Goal: Information Seeking & Learning: Check status

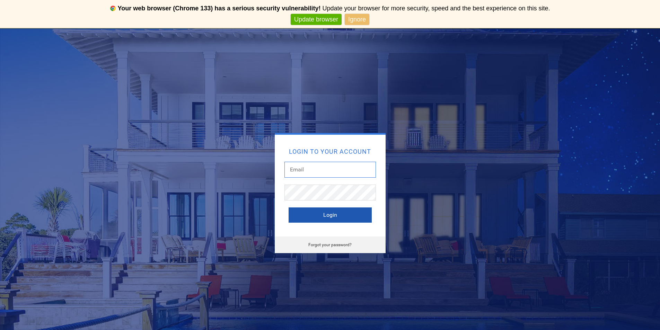
type input "[EMAIL_ADDRESS][DOMAIN_NAME]"
click at [325, 213] on button "Login" at bounding box center [330, 215] width 83 height 15
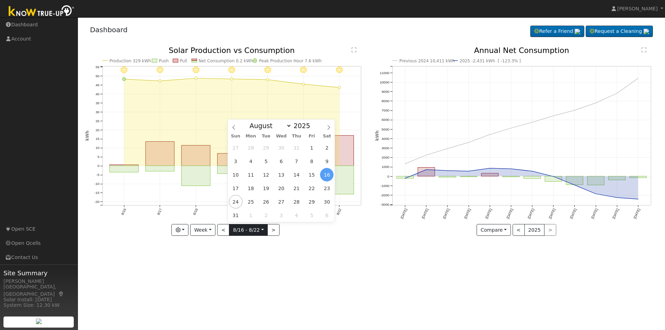
click at [264, 229] on input "[DATE]" at bounding box center [248, 230] width 38 height 11
click at [292, 126] on input "2025" at bounding box center [304, 126] width 25 height 8
click at [312, 124] on span at bounding box center [314, 124] width 5 height 4
click at [312, 128] on span at bounding box center [314, 128] width 5 height 4
click at [312, 129] on span at bounding box center [314, 128] width 5 height 4
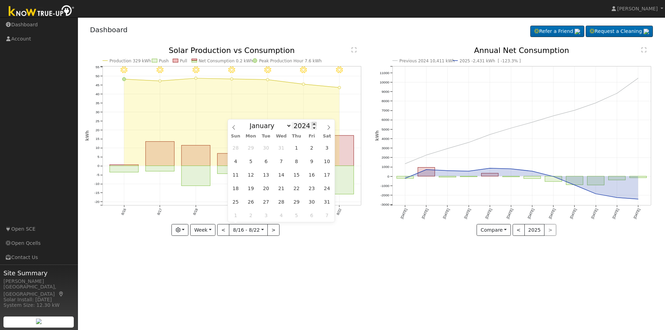
click at [312, 125] on span at bounding box center [314, 124] width 5 height 4
click at [312, 128] on span at bounding box center [314, 128] width 5 height 4
type input "2024"
click at [315, 171] on span "16" at bounding box center [312, 175] width 14 height 14
type input "[DATE]"
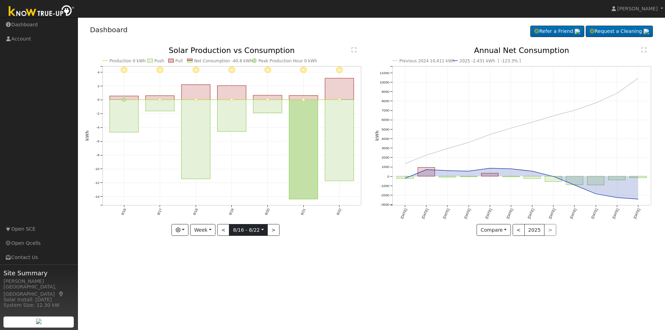
click at [263, 230] on input "[DATE]" at bounding box center [248, 230] width 38 height 11
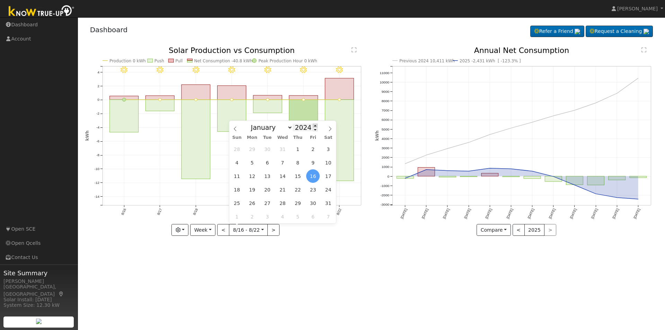
click at [313, 125] on span at bounding box center [315, 126] width 5 height 4
type input "2025"
click at [333, 173] on span "16" at bounding box center [329, 176] width 14 height 14
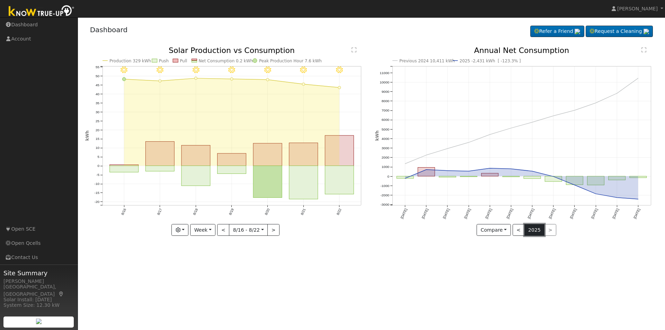
click at [537, 230] on button "2025" at bounding box center [535, 230] width 20 height 12
click at [552, 231] on div "< 2025 >" at bounding box center [535, 230] width 44 height 12
click at [548, 230] on div "< 2025 >" at bounding box center [535, 230] width 44 height 12
click at [518, 230] on button "<" at bounding box center [519, 230] width 12 height 12
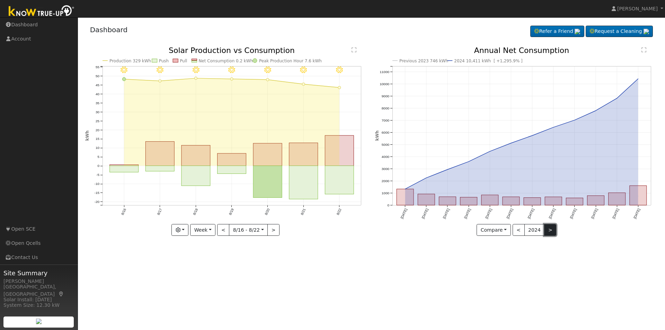
click at [547, 229] on button ">" at bounding box center [550, 230] width 12 height 12
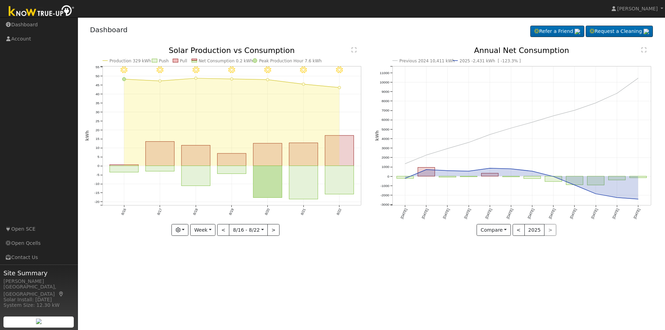
click at [550, 227] on div "< 2025 >" at bounding box center [535, 230] width 44 height 12
click at [518, 229] on button "<" at bounding box center [519, 230] width 12 height 12
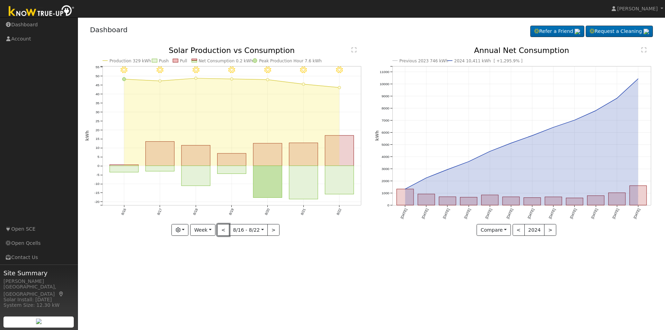
click at [225, 229] on button "<" at bounding box center [223, 230] width 12 height 12
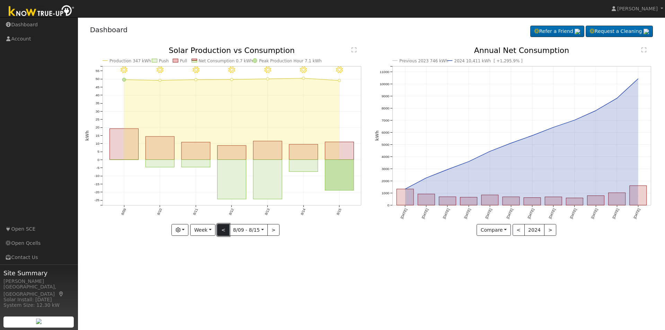
click at [228, 230] on button "<" at bounding box center [223, 230] width 12 height 12
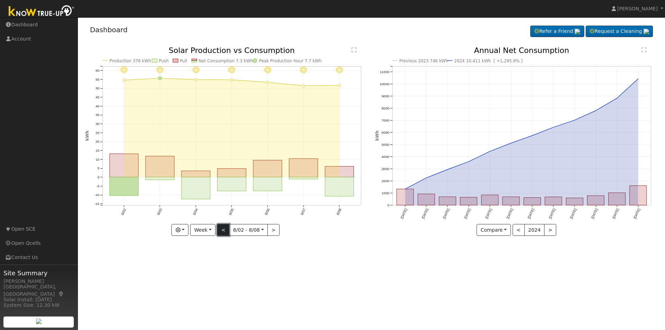
click at [227, 229] on button "<" at bounding box center [223, 230] width 12 height 12
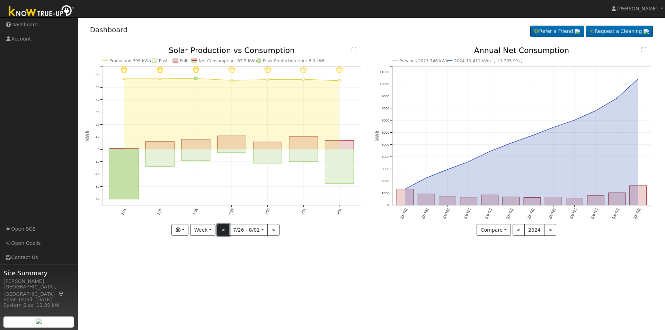
click at [224, 229] on button "<" at bounding box center [223, 230] width 12 height 12
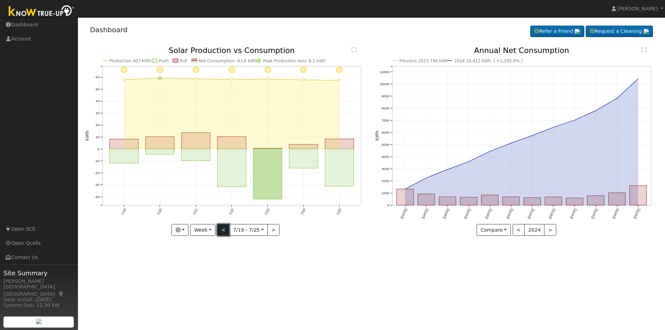
click at [224, 229] on button "<" at bounding box center [223, 230] width 12 height 12
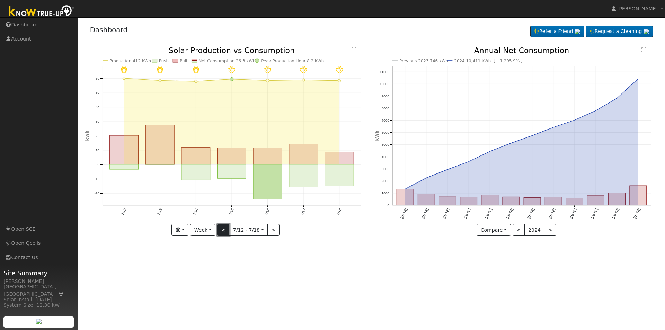
click at [224, 229] on button "<" at bounding box center [223, 230] width 12 height 12
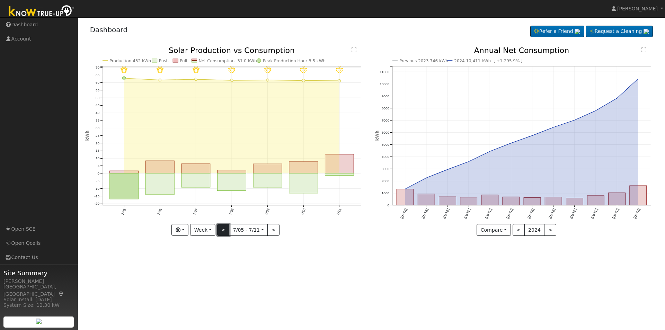
click at [224, 229] on button "<" at bounding box center [223, 230] width 12 height 12
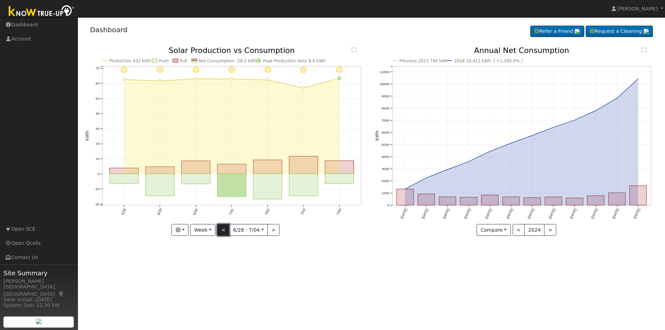
click at [224, 229] on button "<" at bounding box center [223, 230] width 12 height 12
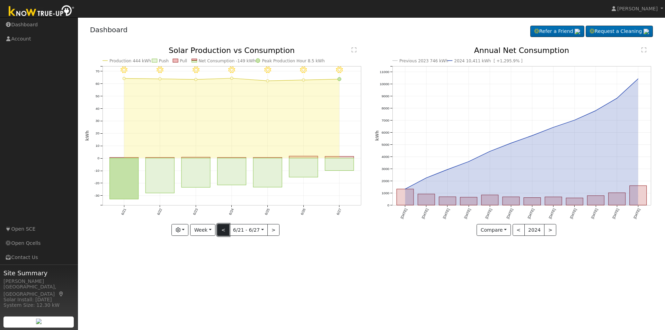
click at [221, 230] on button "<" at bounding box center [223, 230] width 12 height 12
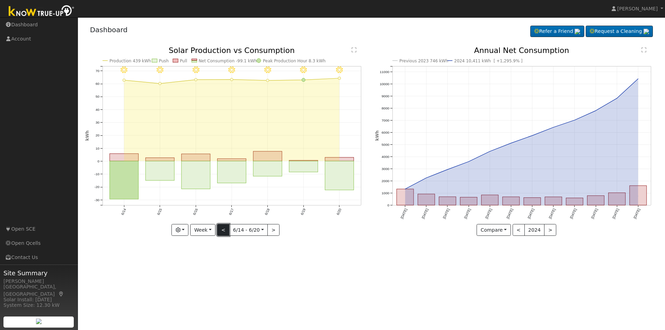
click at [222, 227] on button "<" at bounding box center [223, 230] width 12 height 12
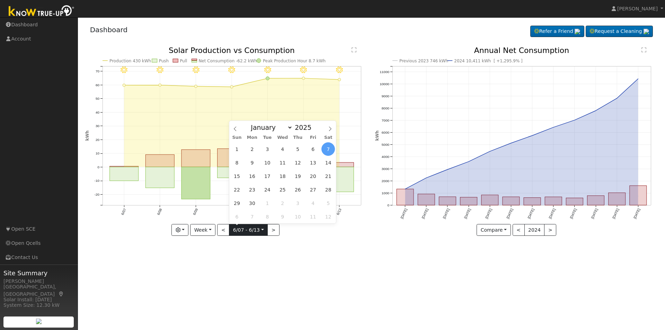
click at [260, 230] on input "[DATE]" at bounding box center [248, 230] width 38 height 11
click at [326, 277] on div "User Profile First name Last name Email Email Notifications No Emails No Emails…" at bounding box center [371, 173] width 587 height 313
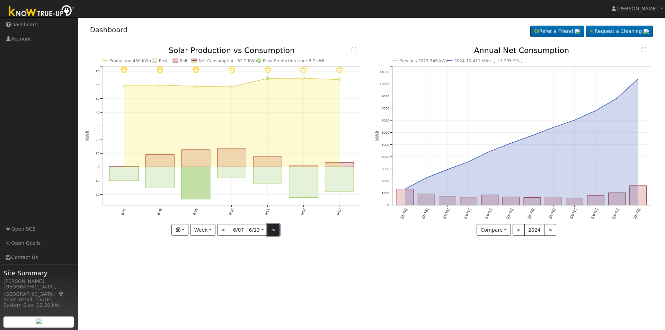
click at [273, 230] on button ">" at bounding box center [273, 230] width 12 height 12
click at [0, 0] on div at bounding box center [0, 0] width 0 height 0
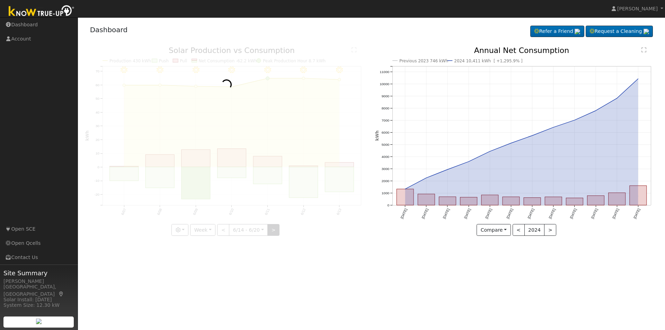
click at [273, 230] on div at bounding box center [226, 141] width 283 height 189
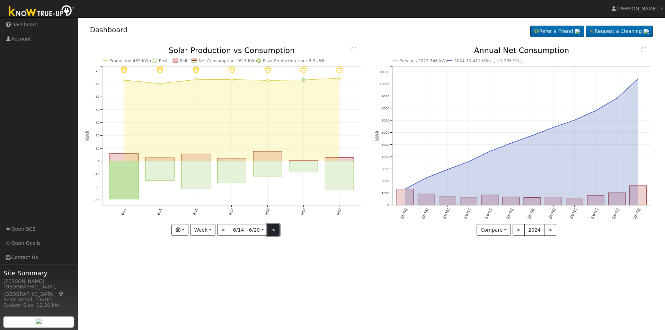
click at [273, 230] on button ">" at bounding box center [273, 230] width 12 height 12
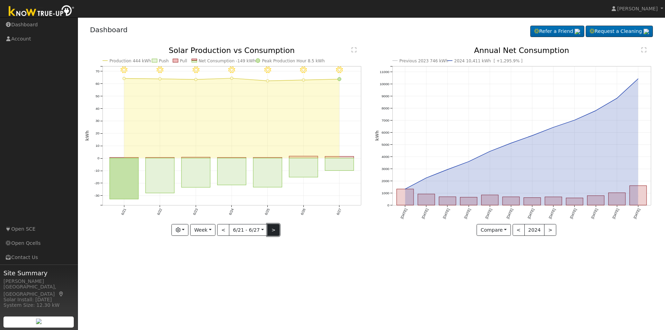
click at [273, 230] on button ">" at bounding box center [273, 230] width 12 height 12
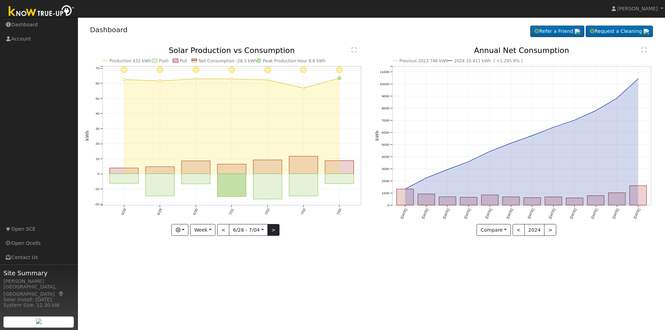
click at [273, 230] on div at bounding box center [226, 141] width 283 height 189
click at [273, 230] on button ">" at bounding box center [273, 230] width 12 height 12
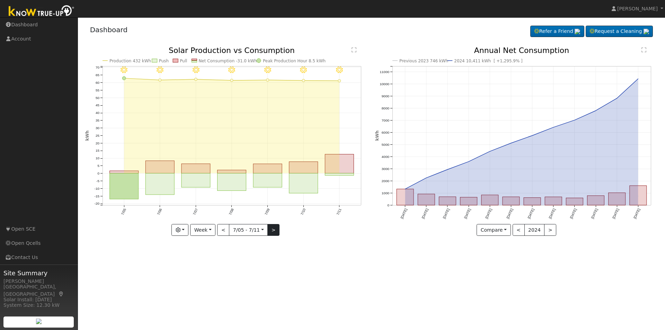
click at [273, 230] on div "7/11 - Clear 7/10 - Clear 7/09 - Clear 7/08 - Clear 7/07 - Clear 7/06 - Clear 7…" at bounding box center [226, 141] width 283 height 189
click at [273, 230] on button ">" at bounding box center [273, 230] width 12 height 12
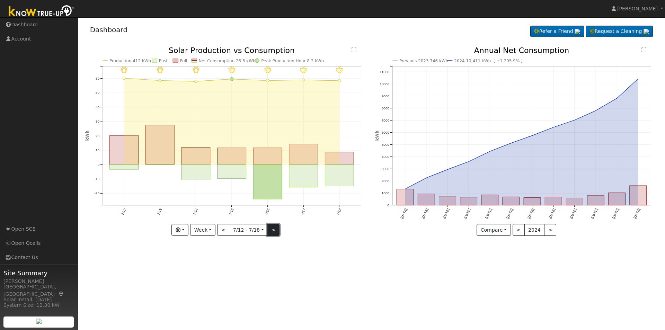
click at [273, 230] on button ">" at bounding box center [273, 230] width 12 height 12
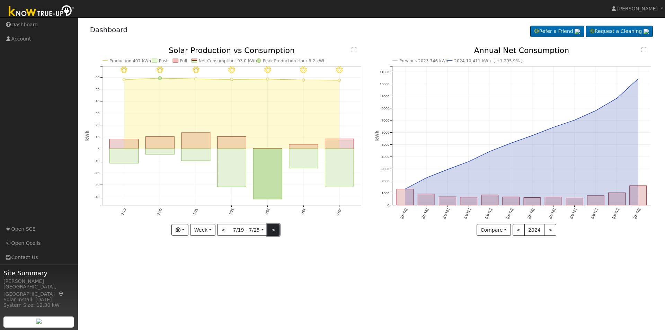
click at [273, 230] on button ">" at bounding box center [273, 230] width 12 height 12
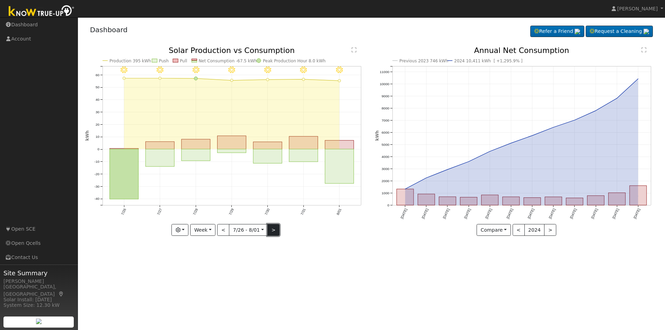
click at [273, 230] on button ">" at bounding box center [273, 230] width 12 height 12
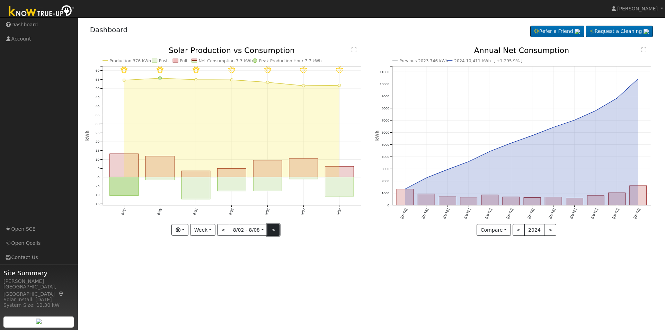
click at [273, 230] on button ">" at bounding box center [273, 230] width 12 height 12
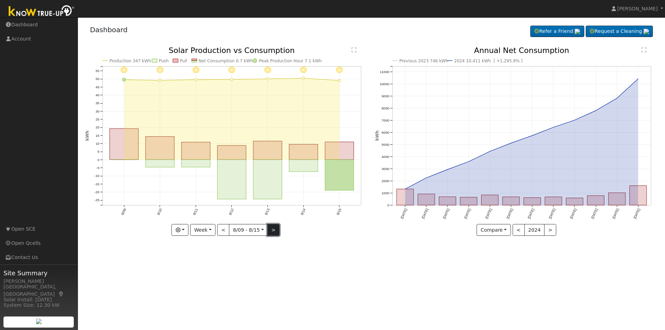
click at [273, 230] on button ">" at bounding box center [273, 230] width 12 height 12
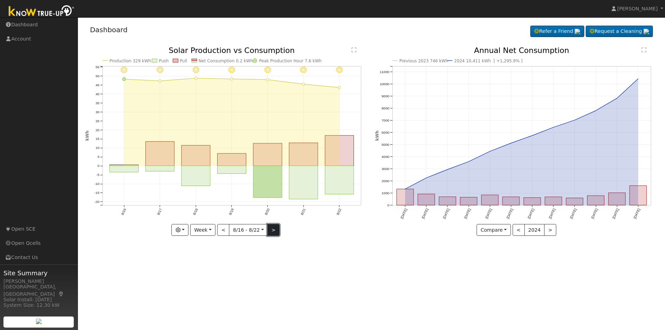
click at [273, 230] on button ">" at bounding box center [273, 230] width 12 height 12
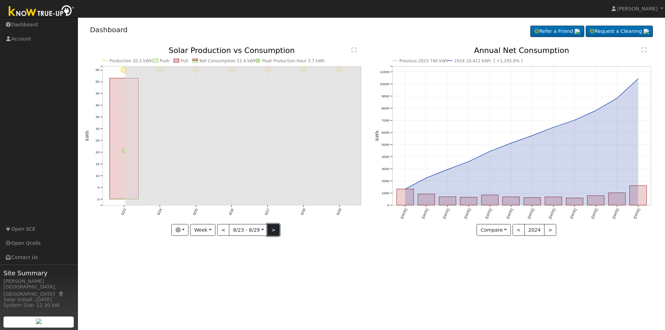
click at [273, 230] on button ">" at bounding box center [273, 230] width 12 height 12
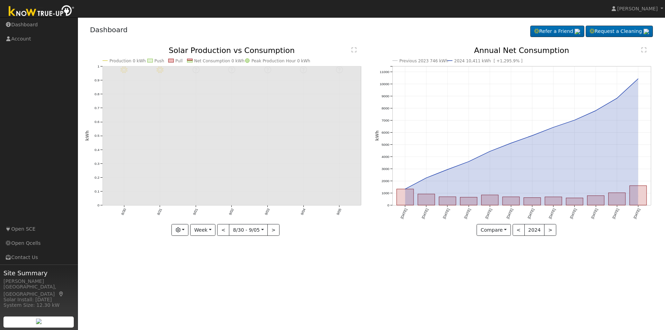
click at [218, 233] on icon "9/05 - Error: Unknown weather 9/04 - Error: Unknown weather 9/03 - Error: Unkno…" at bounding box center [226, 141] width 283 height 189
click at [221, 232] on button "<" at bounding box center [223, 230] width 12 height 12
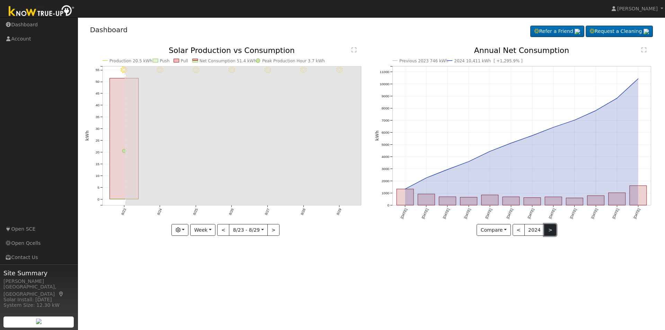
click at [546, 231] on button ">" at bounding box center [550, 230] width 12 height 12
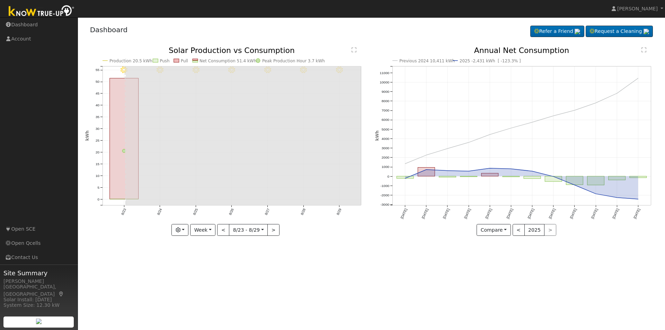
click at [547, 230] on div "< 2025 >" at bounding box center [535, 230] width 44 height 12
click at [517, 233] on button "<" at bounding box center [519, 230] width 12 height 12
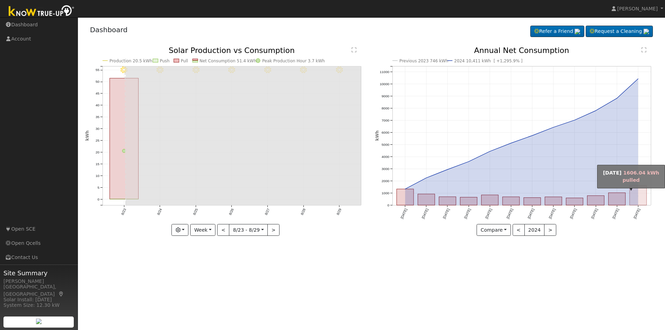
click at [635, 197] on rect "onclick=""" at bounding box center [638, 195] width 17 height 19
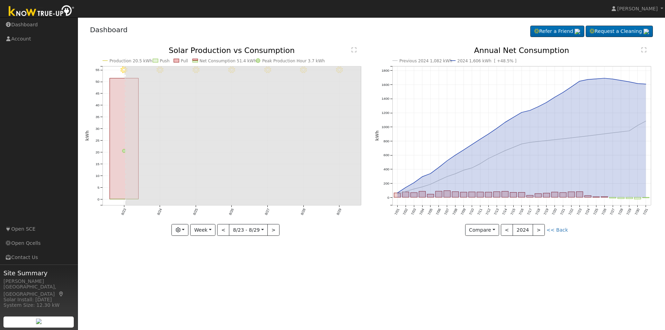
click at [549, 186] on icon "Previous 2024 1,082 kWh 2024 1,606 kWh [ +48.5% ] 7/01 7/02 7/03 7/04 7/05 7/06…" at bounding box center [516, 141] width 283 height 189
click at [489, 229] on button "Compare" at bounding box center [482, 230] width 34 height 12
click at [497, 255] on link "Current Year" at bounding box center [493, 254] width 54 height 10
click at [494, 228] on button "Current" at bounding box center [482, 230] width 30 height 12
click at [493, 247] on link "Compare Previous" at bounding box center [494, 244] width 54 height 10
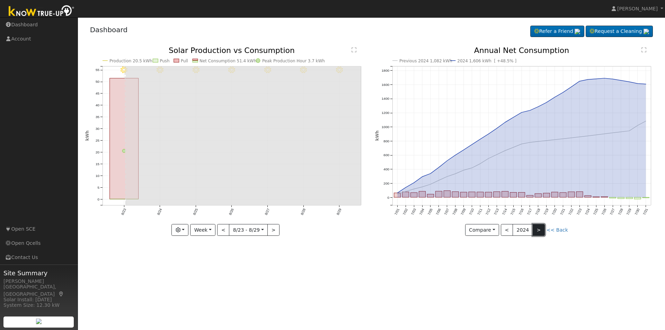
click at [538, 231] on button ">" at bounding box center [539, 230] width 12 height 12
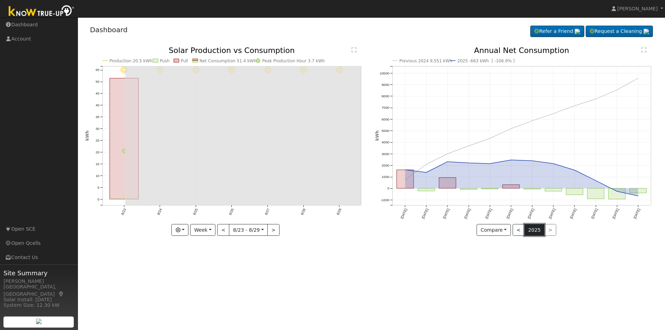
click at [525, 230] on button "2025" at bounding box center [535, 230] width 20 height 12
click at [517, 229] on button "<" at bounding box center [519, 230] width 12 height 12
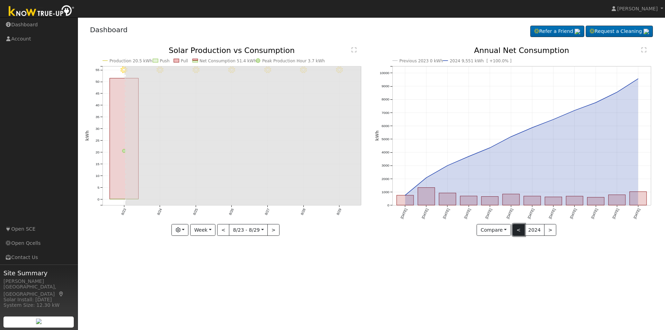
click at [517, 229] on button "<" at bounding box center [519, 230] width 12 height 12
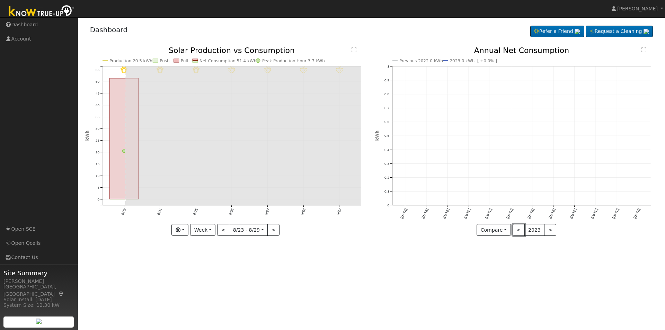
click at [518, 229] on button "<" at bounding box center [519, 230] width 12 height 12
click at [553, 231] on button ">" at bounding box center [550, 230] width 12 height 12
click at [553, 231] on div at bounding box center [516, 141] width 283 height 189
click at [553, 231] on button ">" at bounding box center [550, 230] width 12 height 12
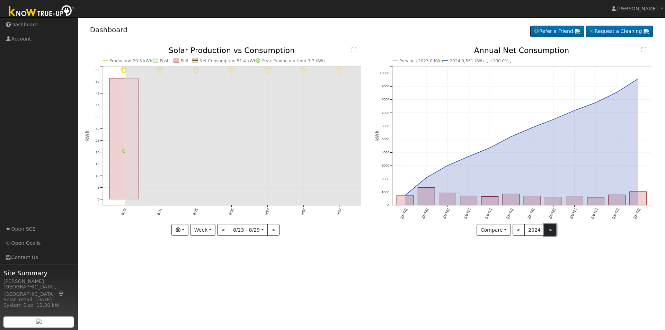
click at [553, 231] on button ">" at bounding box center [550, 230] width 12 height 12
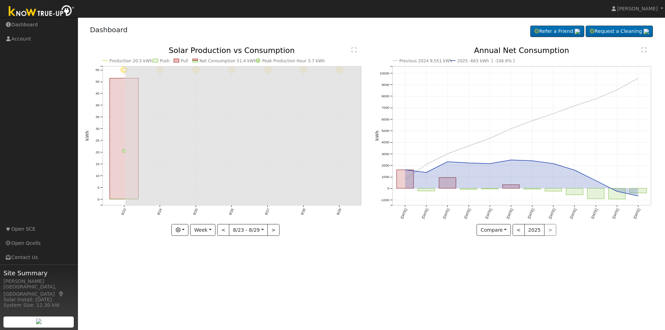
click at [547, 231] on div "< 2025 >" at bounding box center [535, 230] width 44 height 12
click at [547, 229] on div "< 2025 >" at bounding box center [535, 230] width 44 height 12
click at [519, 230] on button "<" at bounding box center [519, 230] width 12 height 12
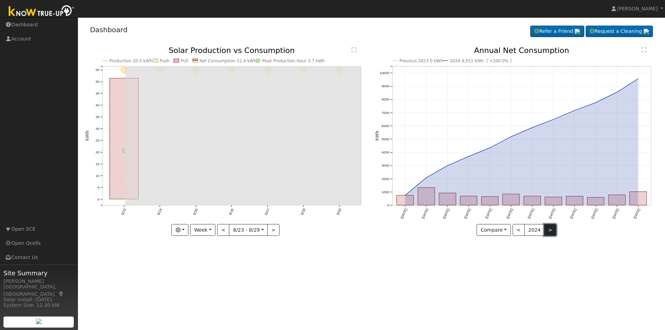
click at [551, 230] on button ">" at bounding box center [550, 230] width 12 height 12
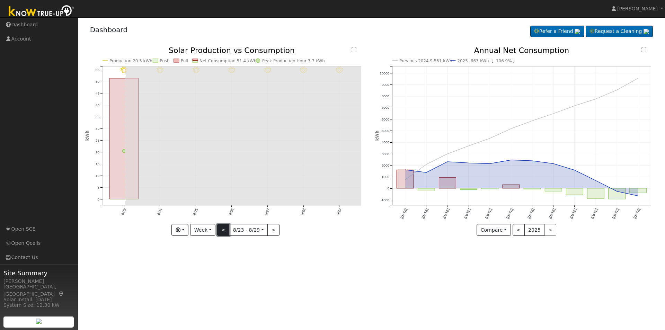
click at [223, 231] on button "<" at bounding box center [223, 230] width 12 height 12
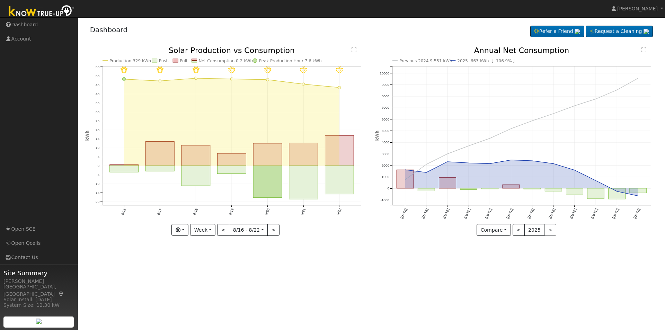
click at [548, 228] on div "< 2025 >" at bounding box center [535, 230] width 44 height 12
click at [536, 233] on button "2025" at bounding box center [535, 230] width 20 height 12
click at [544, 229] on div "< 2025 >" at bounding box center [535, 230] width 44 height 12
click at [547, 228] on div "< 2025 >" at bounding box center [535, 230] width 44 height 12
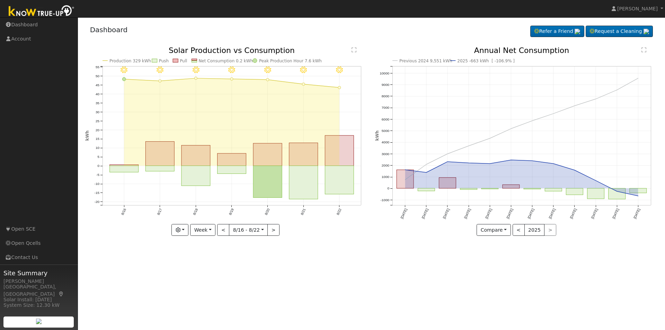
click at [547, 228] on div "< 2025 >" at bounding box center [535, 230] width 44 height 12
click at [270, 232] on button ">" at bounding box center [273, 230] width 12 height 12
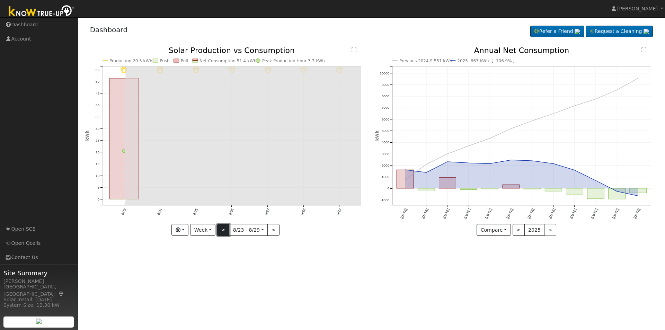
click at [221, 230] on button "<" at bounding box center [223, 230] width 12 height 12
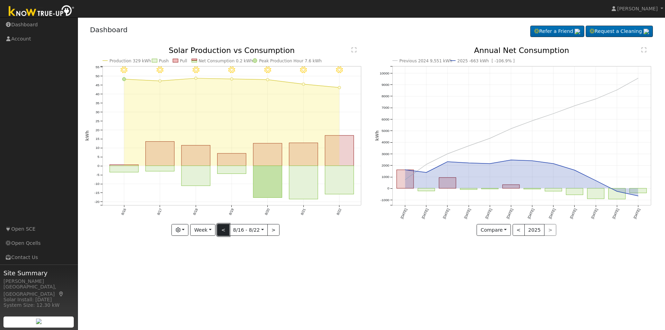
click at [221, 230] on button "<" at bounding box center [223, 230] width 12 height 12
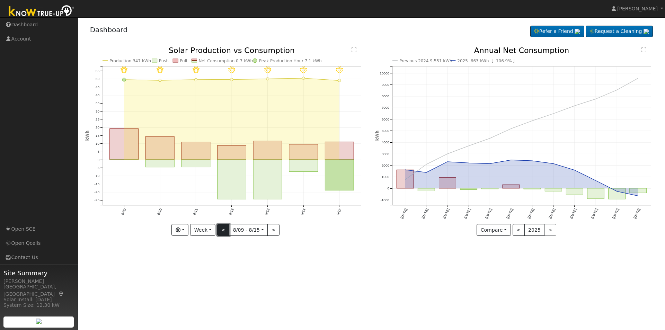
click at [221, 230] on button "<" at bounding box center [223, 230] width 12 height 12
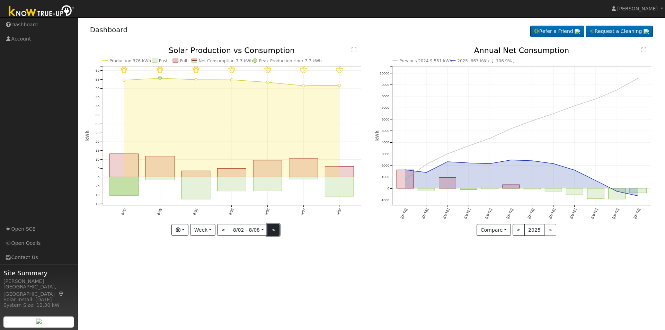
click at [272, 229] on button ">" at bounding box center [273, 230] width 12 height 12
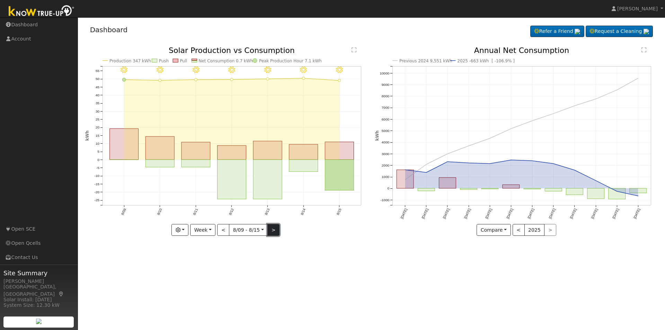
click at [272, 229] on button ">" at bounding box center [273, 230] width 12 height 12
type input "[DATE]"
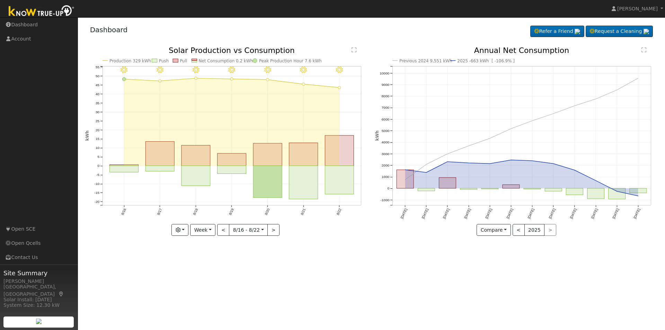
click at [378, 196] on icon "Previous 2024 9,551 kWh 2025 -663 kWh [ -106.9% ] [DATE] Aug '[DATE] Oct '[DATE…" at bounding box center [516, 141] width 283 height 189
click at [358, 237] on div "8/22 - MostlyClear 8/21 - MostlyClear 8/20 - Clear 8/19 - Clear 8/18 - Clear 8/…" at bounding box center [226, 147] width 290 height 200
click at [63, 139] on ul "Navigation Dashboard Account Links Open SCE Open Qcells Contact Us" at bounding box center [39, 183] width 78 height 330
click at [62, 137] on ul "Navigation Dashboard Account Links Open SCE Open Qcells Contact Us" at bounding box center [39, 183] width 78 height 330
click at [301, 28] on div "Dashboard Refer a Friend Request a Cleaning Refer a Friend" at bounding box center [371, 31] width 573 height 21
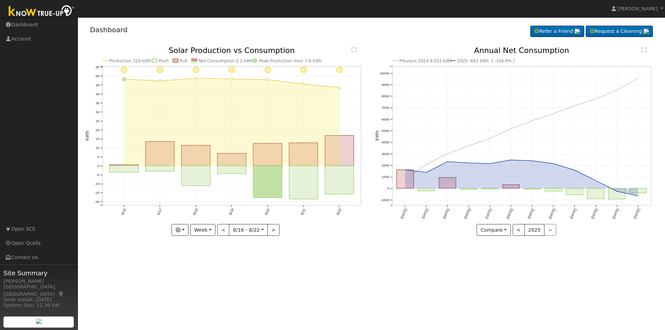
click at [324, 4] on nav "[PERSON_NAME] [PERSON_NAME] Profile Help Center Terms Of Service See What's New…" at bounding box center [332, 9] width 665 height 18
click at [225, 228] on button "<" at bounding box center [223, 230] width 12 height 12
type input "[DATE]"
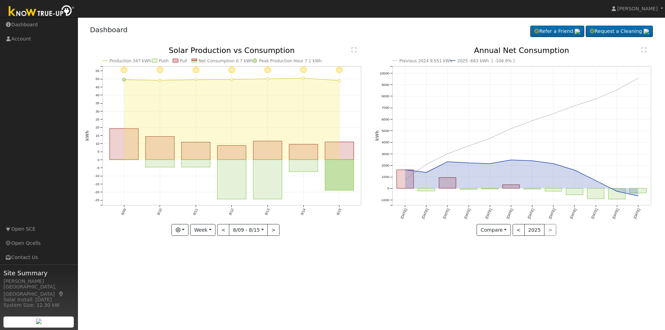
click at [228, 265] on div "User Profile First name Last name Email Email Notifications No Emails No Emails…" at bounding box center [371, 173] width 587 height 313
click at [226, 230] on button "<" at bounding box center [223, 230] width 12 height 12
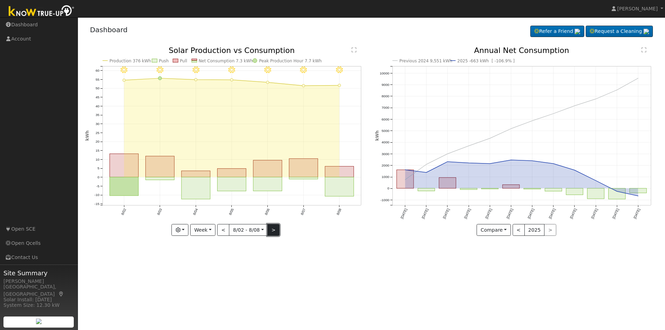
click at [271, 230] on button ">" at bounding box center [273, 230] width 12 height 12
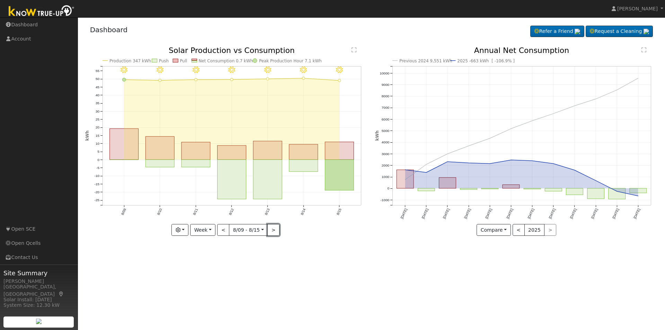
click at [272, 230] on button ">" at bounding box center [273, 230] width 12 height 12
type input "[DATE]"
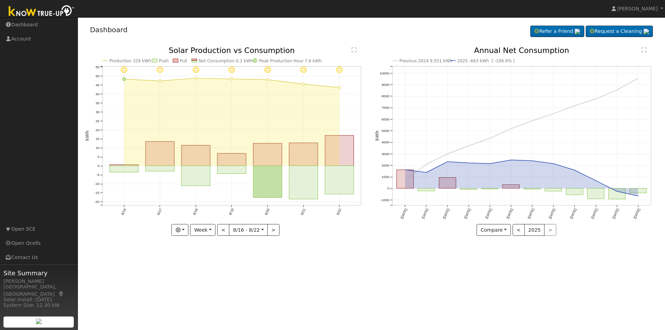
click at [289, 218] on icon "8/22 - MostlyClear 8/21 - MostlyClear 8/20 - Clear 8/19 - Clear 8/18 - Clear 8/…" at bounding box center [226, 141] width 283 height 189
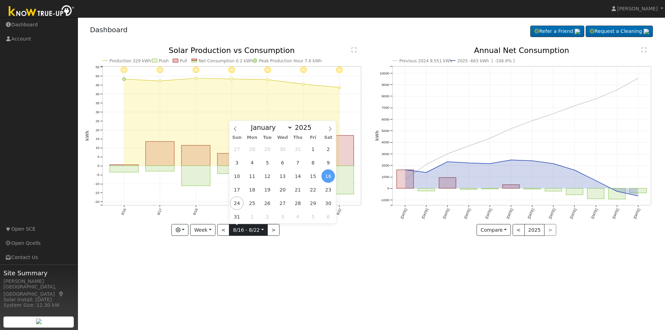
click at [262, 229] on input "[DATE]" at bounding box center [248, 230] width 38 height 11
click at [289, 128] on select "January February March April May June July August September October November De…" at bounding box center [269, 127] width 45 height 8
click at [313, 129] on span at bounding box center [315, 130] width 5 height 4
type input "2024"
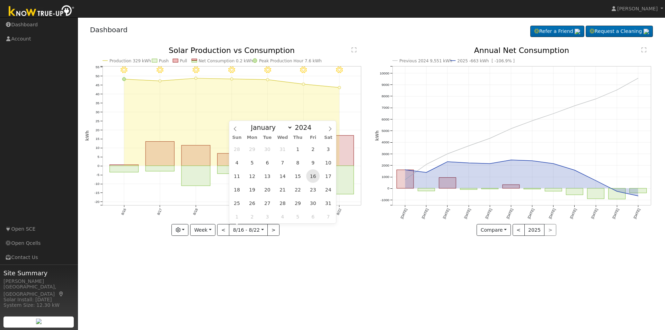
click at [313, 174] on span "16" at bounding box center [313, 176] width 14 height 14
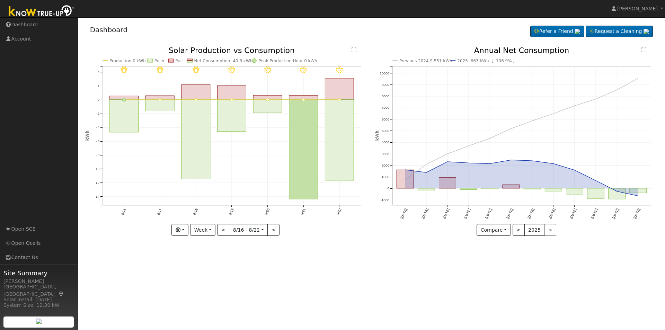
click at [86, 178] on icon "8/22 - Clear 8/21 - Clear 8/20 - Clear 8/19 - Clear 8/18 - Clear 8/17 - Clear 8…" at bounding box center [226, 141] width 283 height 189
click at [225, 229] on button "<" at bounding box center [223, 230] width 12 height 12
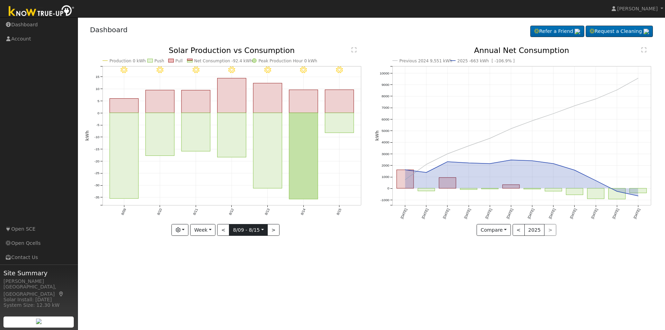
click at [263, 229] on input "[DATE]" at bounding box center [248, 230] width 38 height 11
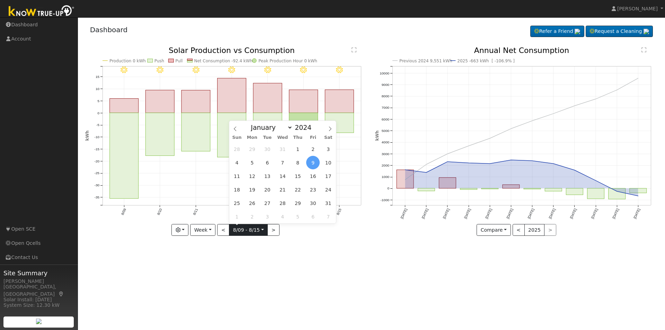
click at [263, 229] on input "[DATE]" at bounding box center [248, 230] width 38 height 11
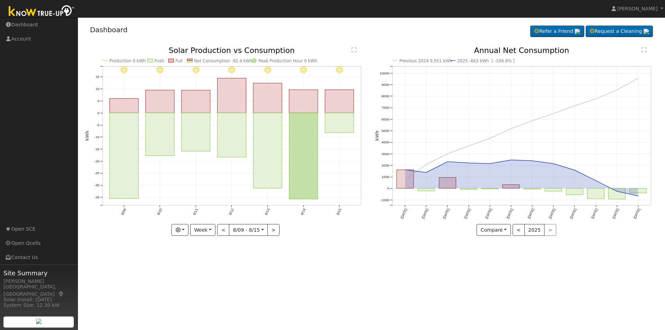
click at [290, 255] on div "User Profile First name Last name Email Email Notifications No Emails No Emails…" at bounding box center [371, 173] width 587 height 313
click at [331, 258] on div "User Profile First name Last name Email Email Notifications No Emails No Emails…" at bounding box center [371, 173] width 587 height 313
click at [225, 230] on button "<" at bounding box center [223, 230] width 12 height 12
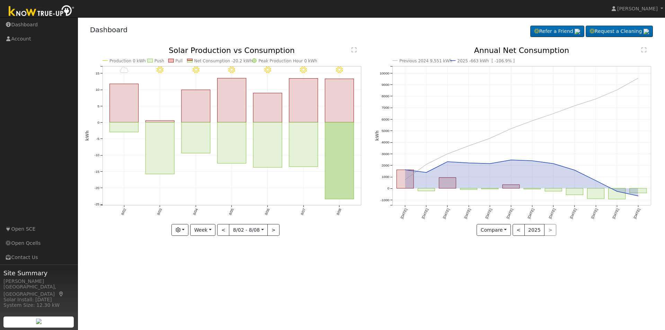
click at [150, 19] on div "User Profile First name Last name Email Email Notifications No Emails No Emails…" at bounding box center [371, 173] width 587 height 313
click at [262, 231] on input "[DATE]" at bounding box center [248, 230] width 38 height 11
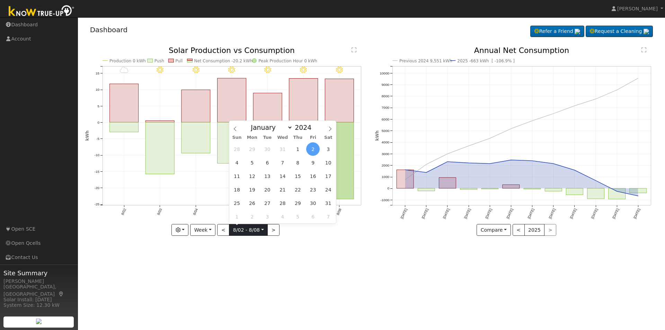
click at [262, 230] on input "[DATE]" at bounding box center [248, 230] width 38 height 11
click at [177, 278] on div "User Profile First name Last name Email Email Notifications No Emails No Emails…" at bounding box center [371, 173] width 587 height 313
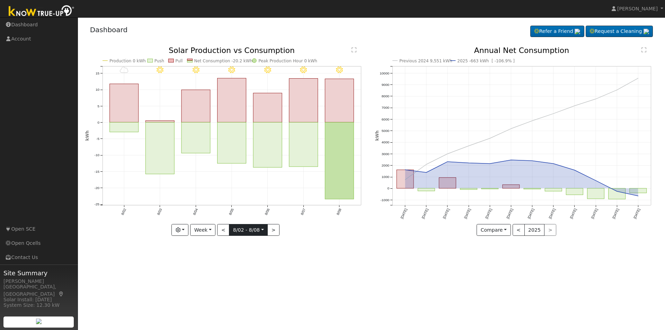
click at [263, 228] on input "[DATE]" at bounding box center [248, 230] width 38 height 11
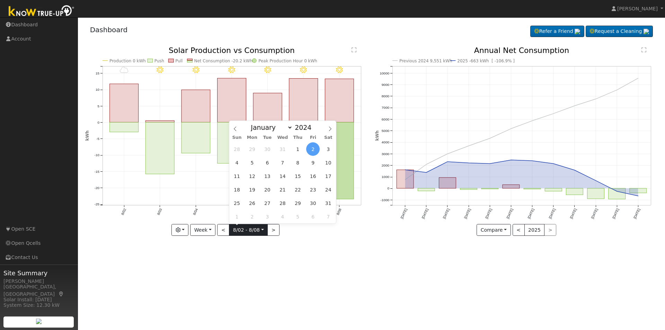
click at [260, 231] on input "[DATE]" at bounding box center [248, 230] width 38 height 11
click at [260, 229] on input "[DATE]" at bounding box center [248, 230] width 38 height 11
click at [276, 230] on button ">" at bounding box center [273, 230] width 12 height 12
type input "[DATE]"
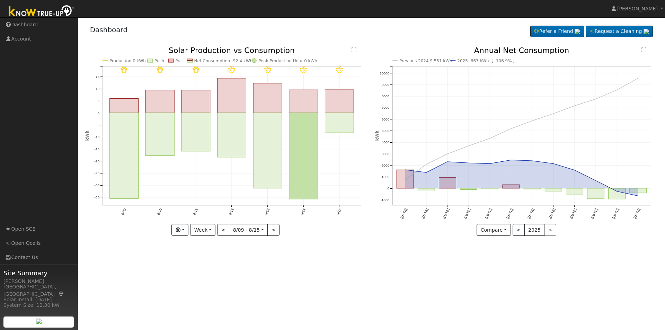
click at [261, 230] on input "[DATE]" at bounding box center [248, 230] width 38 height 11
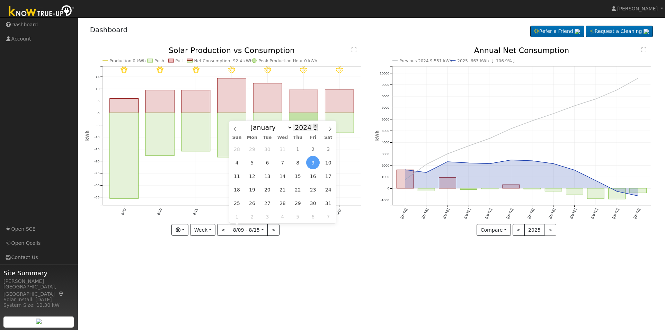
click at [313, 126] on span at bounding box center [315, 126] width 5 height 4
type input "2025"
click at [364, 61] on icon "8/15 - Clear 8/14 - Clear 8/13 - Clear 8/12 - Clear 8/11 - Clear 8/10 - Clear 8…" at bounding box center [226, 141] width 283 height 189
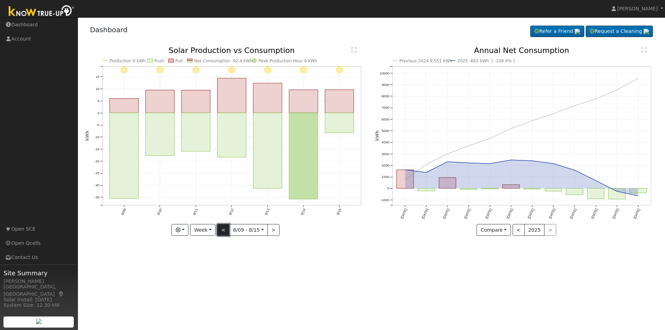
click at [226, 232] on button "<" at bounding box center [223, 230] width 12 height 12
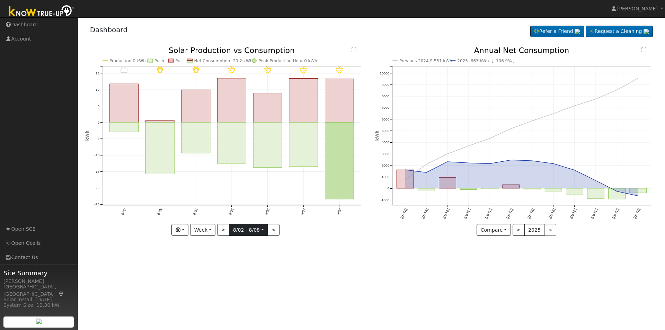
click at [263, 231] on input "[DATE]" at bounding box center [248, 230] width 38 height 11
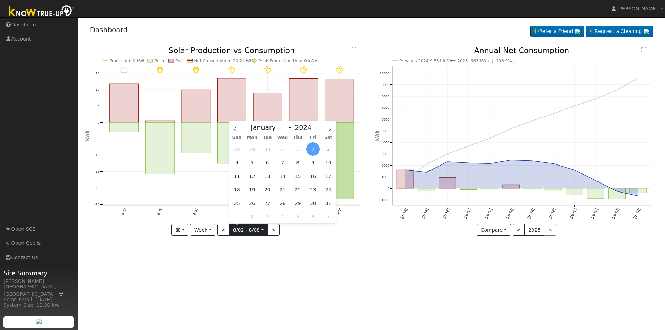
click at [263, 231] on input "[DATE]" at bounding box center [248, 230] width 38 height 11
click at [218, 230] on button "<" at bounding box center [223, 230] width 12 height 12
type input "[DATE]"
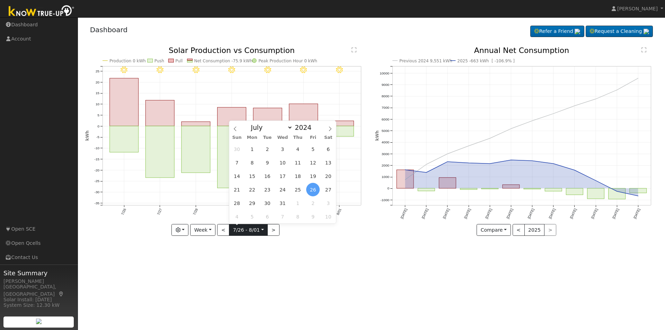
click at [262, 230] on input "[DATE]" at bounding box center [248, 230] width 38 height 11
click at [313, 125] on span at bounding box center [315, 126] width 5 height 4
click at [287, 246] on div "8/01 - Clear 7/31 - Clear 7/30 - Clear 7/29 - Clear 7/28 - Clear 7/27 - Clear 7…" at bounding box center [226, 147] width 290 height 200
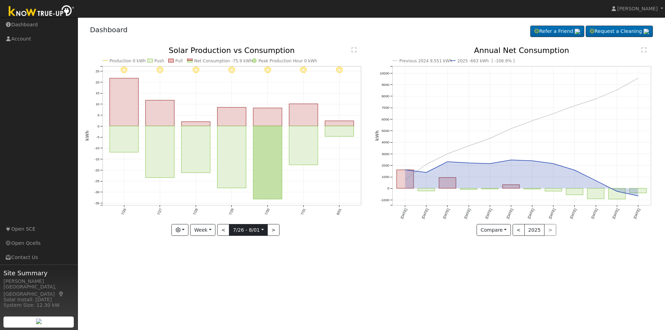
click at [263, 229] on input "[DATE]" at bounding box center [248, 230] width 38 height 11
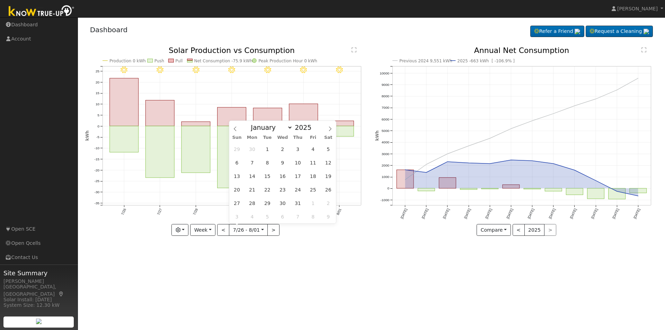
click at [342, 242] on div "8/01 - Clear 7/31 - Clear 7/30 - Clear 7/29 - Clear 7/28 - Clear 7/27 - Clear 7…" at bounding box center [226, 147] width 290 height 200
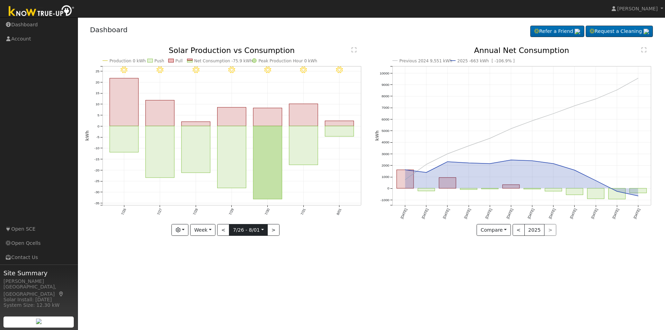
click at [262, 232] on input "[DATE]" at bounding box center [248, 230] width 38 height 11
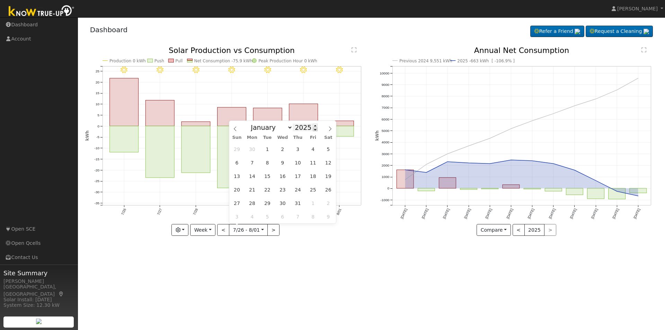
click at [313, 129] on span at bounding box center [315, 130] width 5 height 4
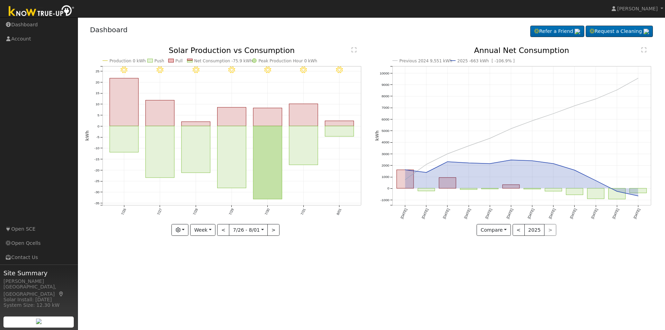
click at [303, 235] on icon "8/01 - Clear 7/31 - Clear 7/30 - Clear 7/29 - Clear 7/28 - Clear 7/27 - Clear 7…" at bounding box center [226, 141] width 283 height 189
click at [264, 228] on input "[DATE]" at bounding box center [248, 230] width 38 height 11
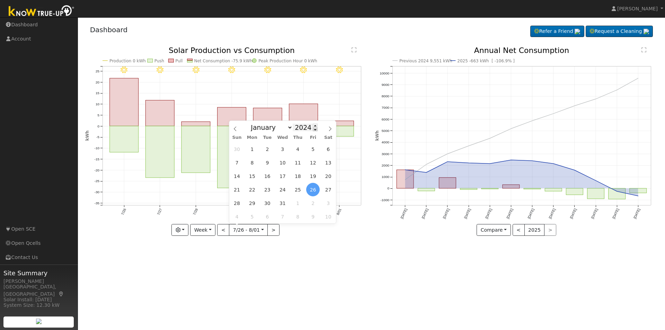
click at [313, 130] on span at bounding box center [315, 130] width 5 height 4
click at [313, 126] on span at bounding box center [315, 126] width 5 height 4
type input "2025"
click at [274, 256] on div "User Profile First name Last name Email Email Notifications No Emails No Emails…" at bounding box center [371, 173] width 587 height 313
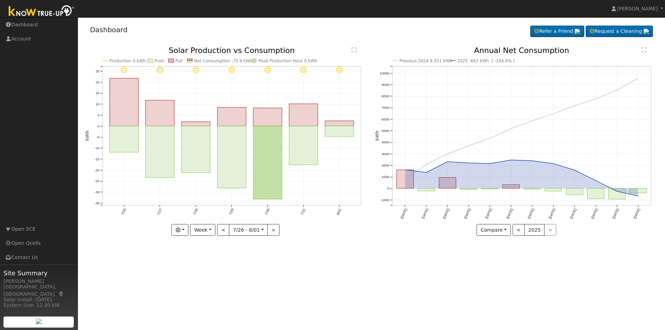
click at [318, 161] on rect "onclick=""" at bounding box center [303, 145] width 29 height 39
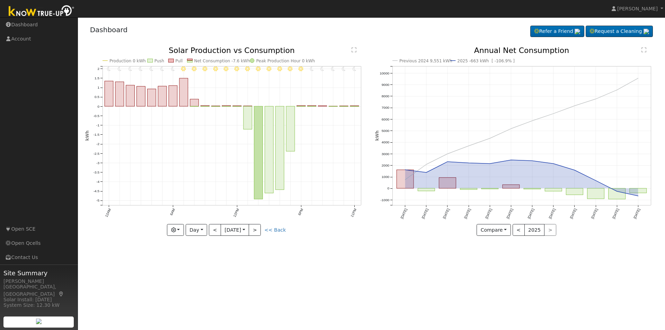
click at [315, 133] on icon "11PM - Clear 10PM - Clear 9PM - Clear 8PM - Clear 7PM - Clear 6PM - Clear 5PM -…" at bounding box center [226, 141] width 283 height 189
click at [276, 89] on icon "11PM - Clear 10PM - Clear 9PM - Clear 8PM - Clear 7PM - Clear 6PM - Clear 5PM -…" at bounding box center [226, 141] width 283 height 189
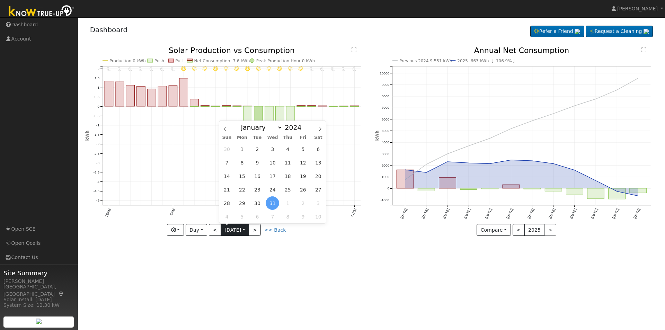
click at [249, 229] on input "[DATE]" at bounding box center [235, 230] width 28 height 11
click at [270, 238] on div "11PM - Clear 10PM - Clear 9PM - Clear 8PM - Clear 7PM - Clear 6PM - Clear 5PM -…" at bounding box center [226, 147] width 290 height 200
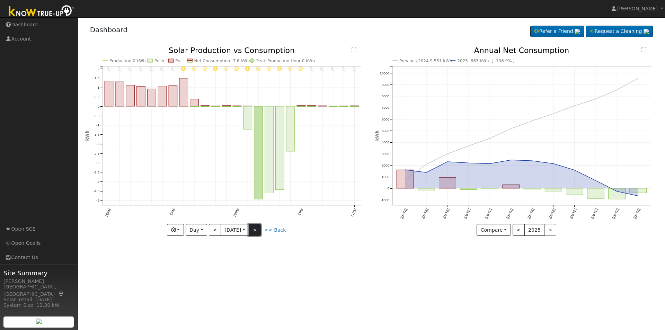
click at [257, 230] on button ">" at bounding box center [255, 230] width 12 height 12
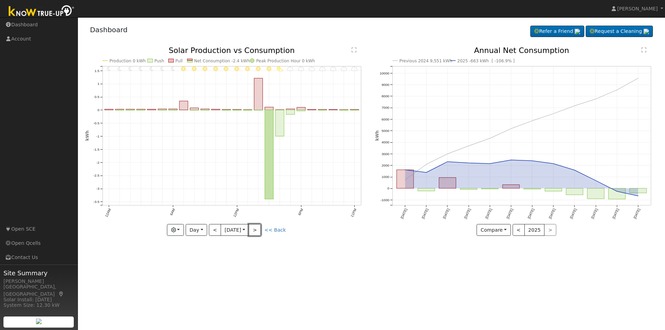
click at [259, 229] on button ">" at bounding box center [255, 230] width 12 height 12
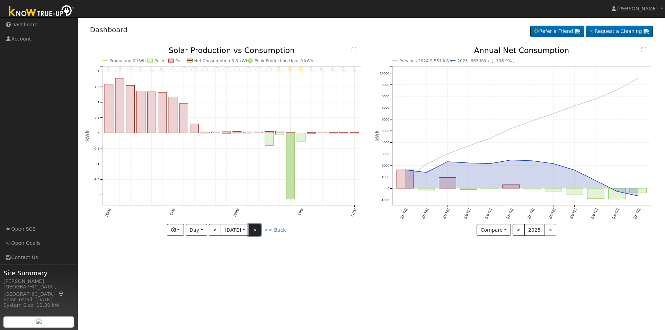
click at [255, 230] on button ">" at bounding box center [255, 230] width 12 height 12
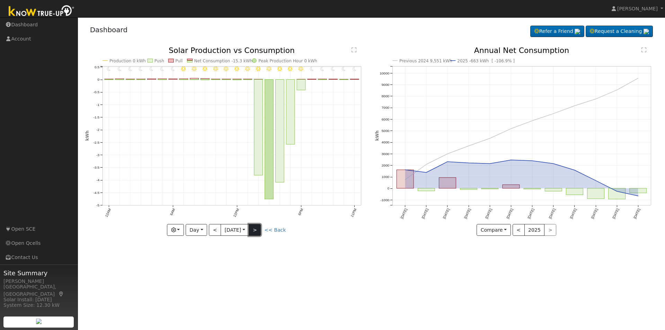
click at [255, 230] on button ">" at bounding box center [255, 230] width 12 height 12
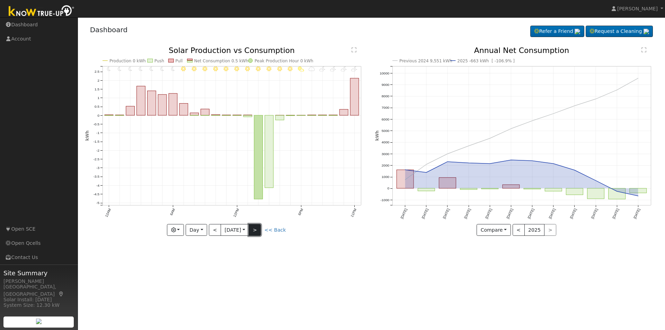
click at [260, 232] on button ">" at bounding box center [255, 230] width 12 height 12
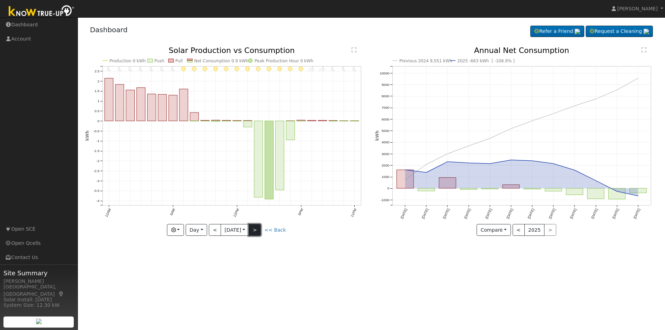
click at [260, 232] on button ">" at bounding box center [255, 230] width 12 height 12
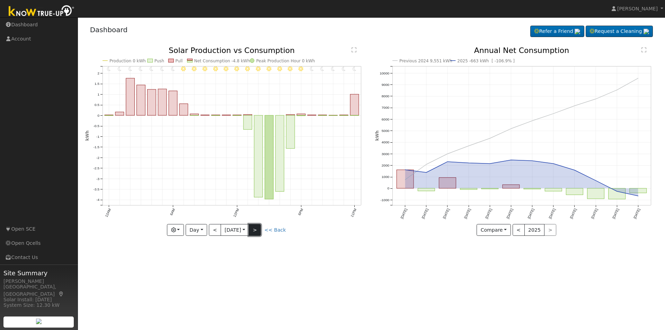
click at [260, 232] on button ">" at bounding box center [255, 230] width 12 height 12
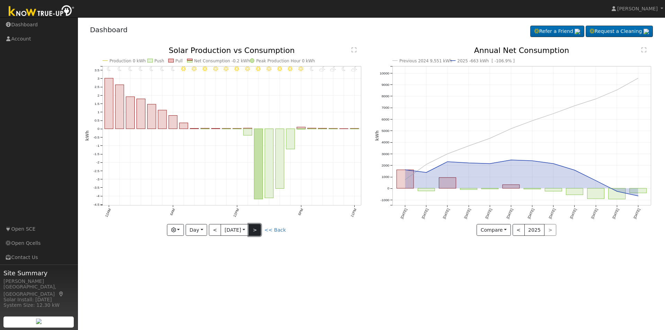
click at [260, 232] on button ">" at bounding box center [255, 230] width 12 height 12
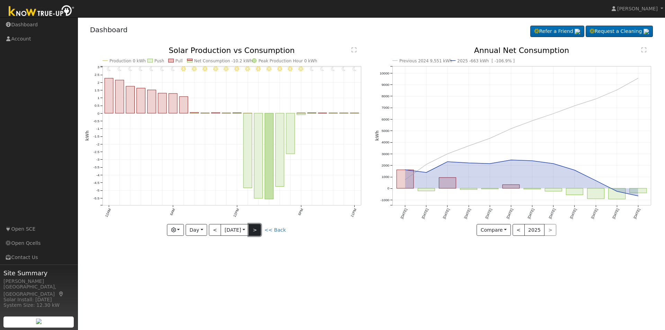
click at [260, 232] on button ">" at bounding box center [255, 230] width 12 height 12
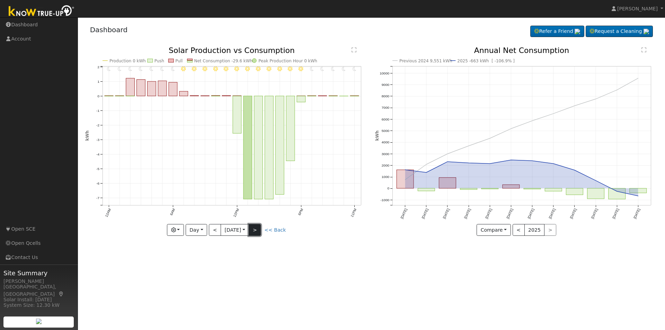
click at [260, 232] on button ">" at bounding box center [255, 230] width 12 height 12
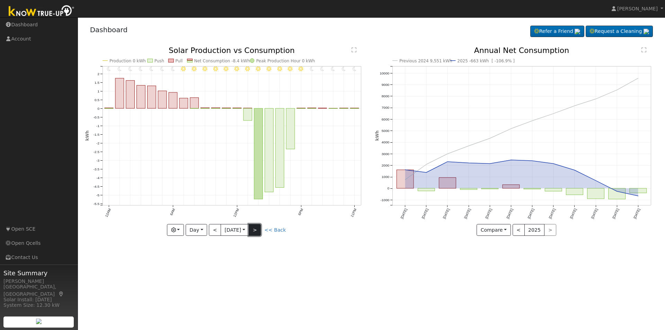
click at [260, 232] on button ">" at bounding box center [255, 230] width 12 height 12
type input "[DATE]"
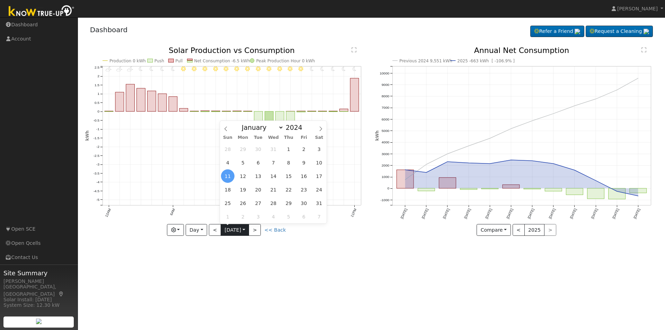
click at [248, 229] on input "[DATE]" at bounding box center [235, 230] width 28 height 11
click at [304, 130] on span at bounding box center [306, 130] width 5 height 4
click at [304, 127] on span at bounding box center [306, 126] width 5 height 4
click at [304, 126] on span at bounding box center [306, 126] width 5 height 4
type input "2025"
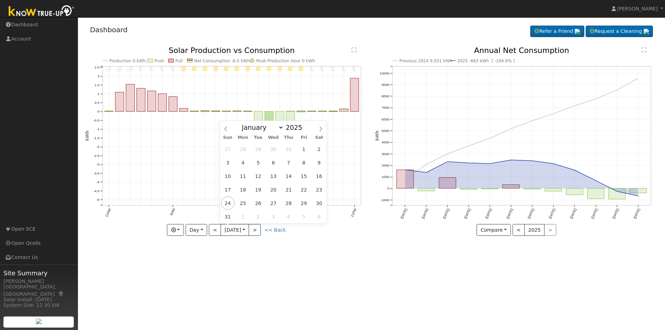
click at [344, 217] on icon "11PM - Clear 10PM - Clear 9PM - MostlyClear 8PM - MostlyClear 7PM - Clear 6PM -…" at bounding box center [226, 141] width 283 height 189
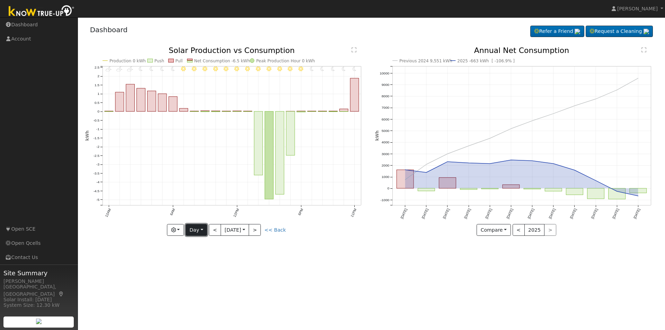
click at [195, 230] on button "Day" at bounding box center [196, 230] width 21 height 12
click at [208, 252] on link "Week" at bounding box center [210, 254] width 48 height 10
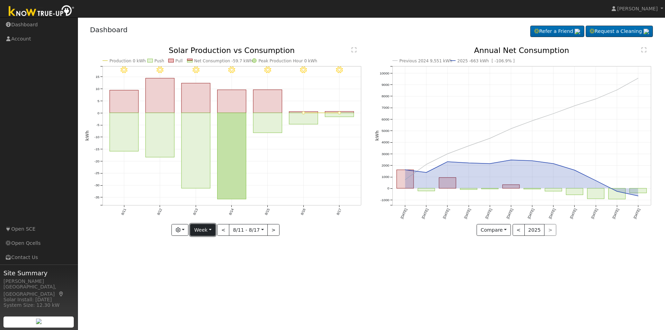
click at [211, 230] on button "Week" at bounding box center [202, 230] width 25 height 12
click at [216, 263] on link "Month" at bounding box center [215, 264] width 48 height 10
type input "[DATE]"
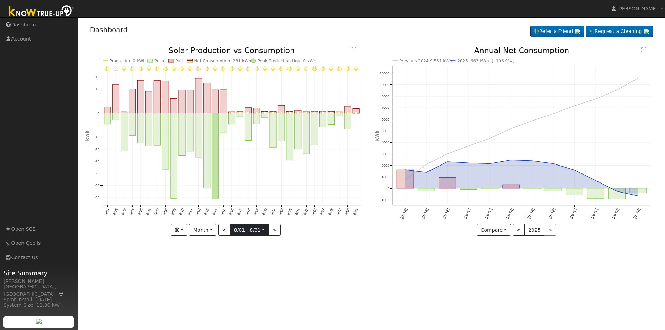
click at [265, 228] on input "[DATE]" at bounding box center [249, 230] width 38 height 11
click at [297, 258] on div "User Profile First name Last name Email Email Notifications No Emails No Emails…" at bounding box center [371, 173] width 587 height 313
drag, startPoint x: 297, startPoint y: 258, endPoint x: 266, endPoint y: 261, distance: 31.0
click at [266, 261] on div "User Profile First name Last name Email Email Notifications No Emails No Emails…" at bounding box center [371, 173] width 587 height 313
click at [521, 230] on button "<" at bounding box center [519, 230] width 12 height 12
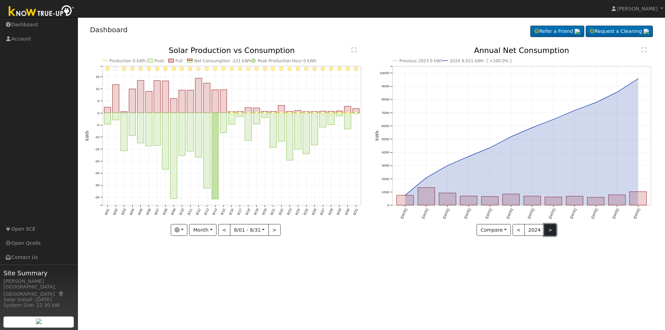
click at [547, 228] on button ">" at bounding box center [550, 230] width 12 height 12
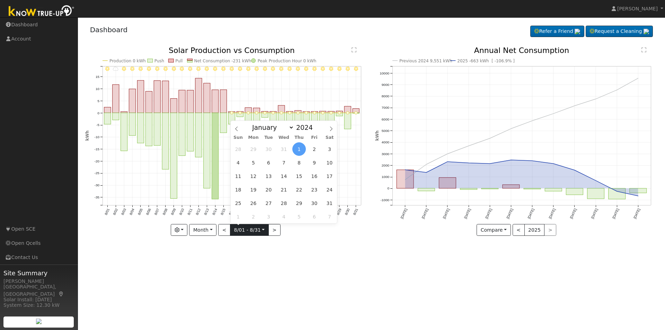
click at [264, 229] on input "[DATE]" at bounding box center [249, 230] width 38 height 11
click at [262, 230] on input "[DATE]" at bounding box center [249, 230] width 38 height 11
click at [314, 125] on span at bounding box center [316, 126] width 5 height 4
type input "2025"
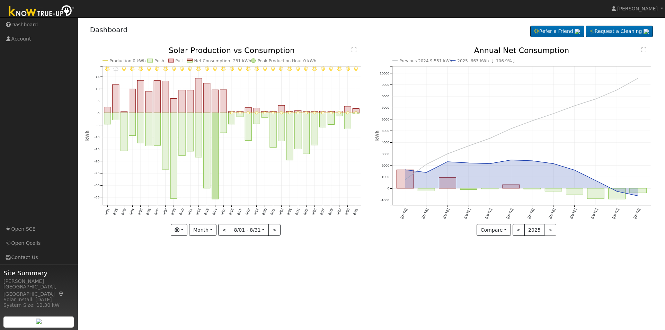
click at [299, 249] on div "User Profile First name Last name Email Email Notifications No Emails No Emails…" at bounding box center [371, 173] width 587 height 313
click at [300, 249] on div "User Profile First name Last name Email Email Notifications No Emails No Emails…" at bounding box center [371, 173] width 587 height 313
click at [210, 229] on button "Month" at bounding box center [202, 230] width 27 height 12
click at [212, 245] on link "Day" at bounding box center [214, 244] width 48 height 10
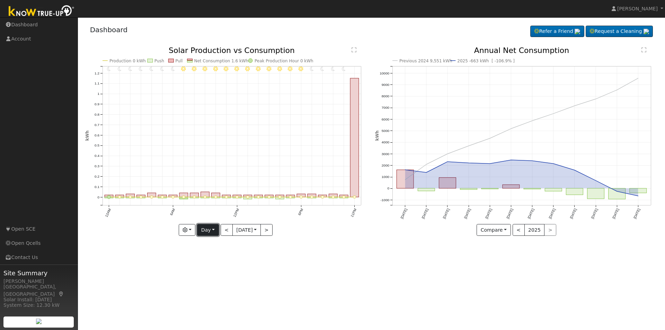
click at [210, 229] on button "Day" at bounding box center [207, 230] width 21 height 12
click at [221, 262] on link "Month" at bounding box center [221, 264] width 48 height 10
type input "[DATE]"
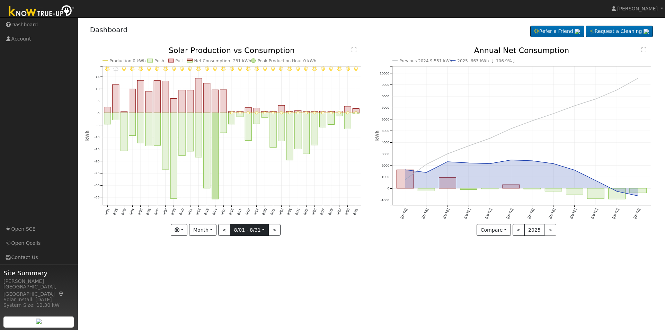
click at [264, 228] on input "[DATE]" at bounding box center [249, 230] width 38 height 11
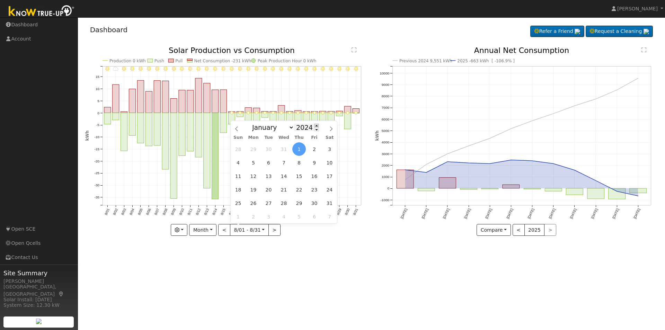
click at [314, 126] on span at bounding box center [316, 126] width 5 height 4
click at [314, 131] on span at bounding box center [316, 130] width 5 height 4
click at [314, 125] on span at bounding box center [316, 126] width 5 height 4
click at [328, 278] on div "User Profile First name Last name Email Email Notifications No Emails No Emails…" at bounding box center [371, 173] width 587 height 313
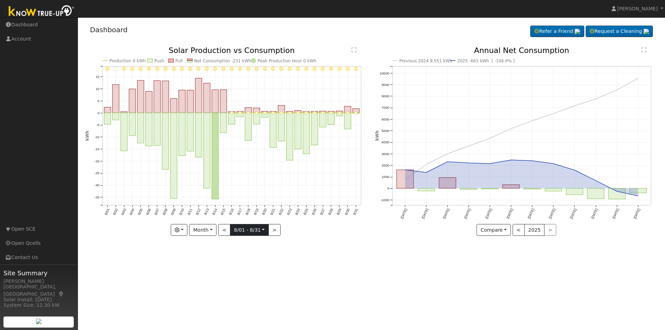
click at [264, 229] on input "[DATE]" at bounding box center [249, 230] width 38 height 11
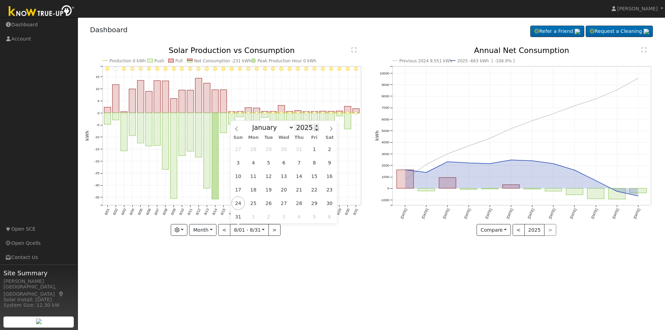
click at [314, 129] on span at bounding box center [316, 130] width 5 height 4
type input "2024"
click at [340, 281] on div "User Profile First name Last name Email Email Notifications No Emails No Emails…" at bounding box center [371, 173] width 587 height 313
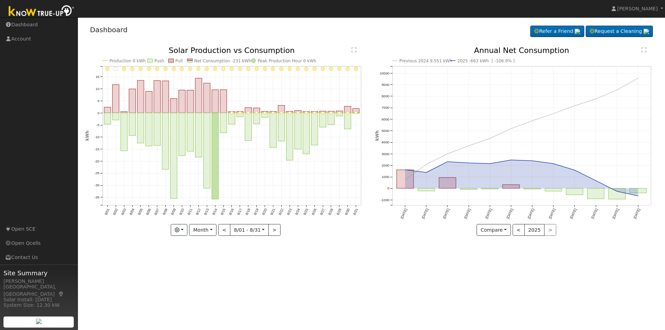
click at [333, 281] on div "User Profile First name Last name Email Email Notifications No Emails No Emails…" at bounding box center [371, 173] width 587 height 313
click at [312, 276] on div "User Profile First name Last name Email Email Notifications No Emails No Emails…" at bounding box center [371, 173] width 587 height 313
click at [271, 229] on button ">" at bounding box center [275, 230] width 12 height 12
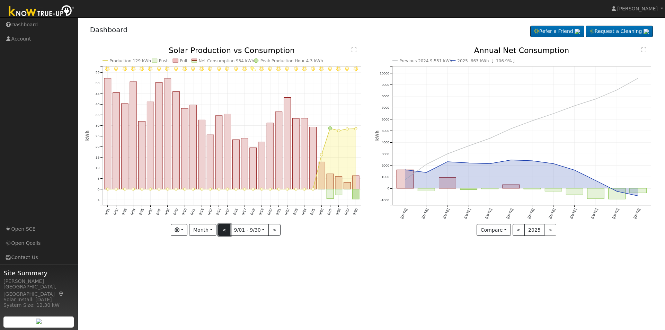
click at [228, 228] on button "<" at bounding box center [224, 230] width 12 height 12
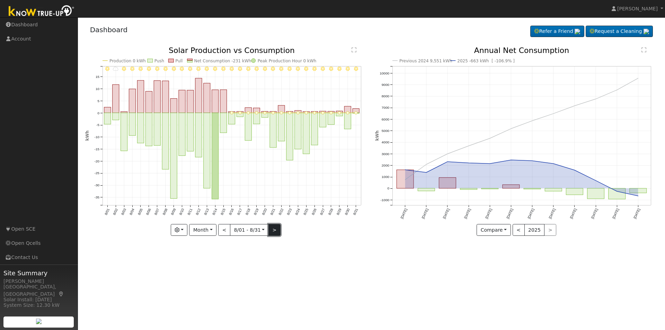
click at [273, 231] on button ">" at bounding box center [275, 230] width 12 height 12
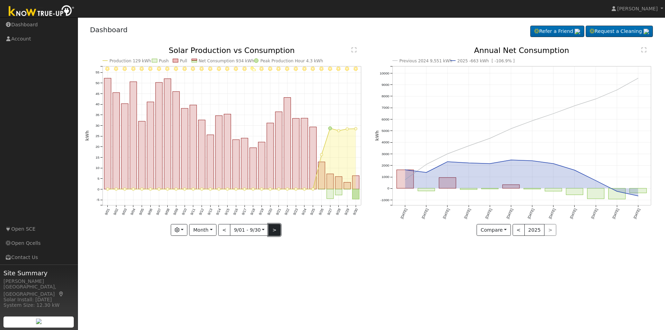
click at [273, 231] on button ">" at bounding box center [275, 230] width 12 height 12
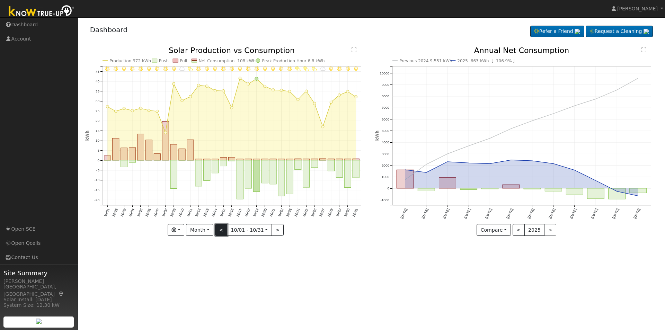
click at [224, 229] on button "<" at bounding box center [221, 230] width 12 height 12
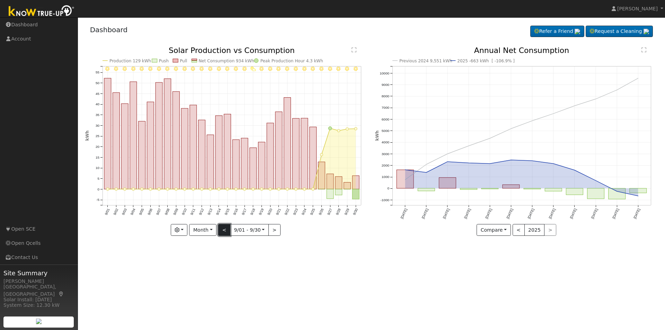
click at [224, 229] on button "<" at bounding box center [224, 230] width 12 height 12
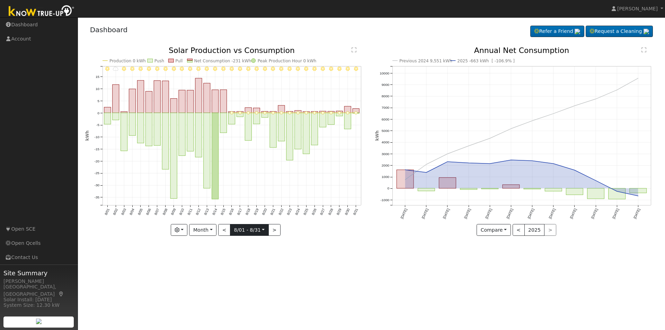
click at [264, 228] on input "[DATE]" at bounding box center [249, 230] width 38 height 11
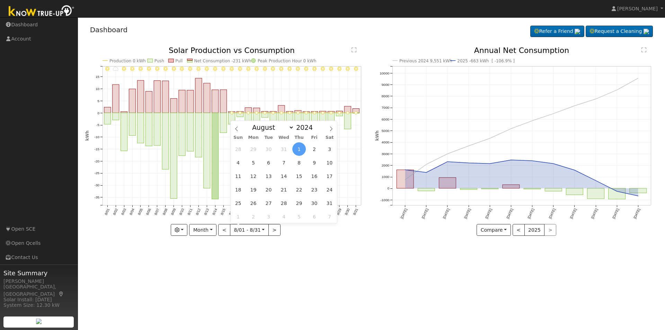
click at [288, 282] on div "User Profile First name Last name Email Email Notifications No Emails No Emails…" at bounding box center [371, 173] width 587 height 313
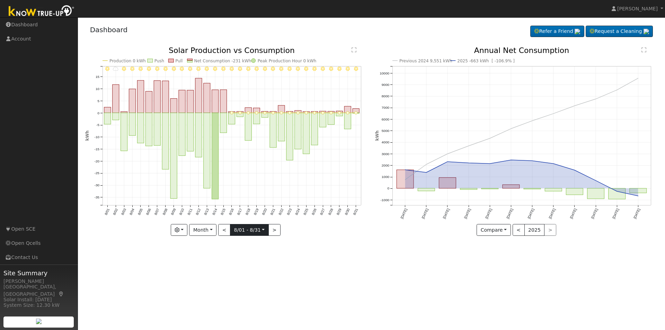
click at [264, 230] on input "[DATE]" at bounding box center [249, 230] width 38 height 11
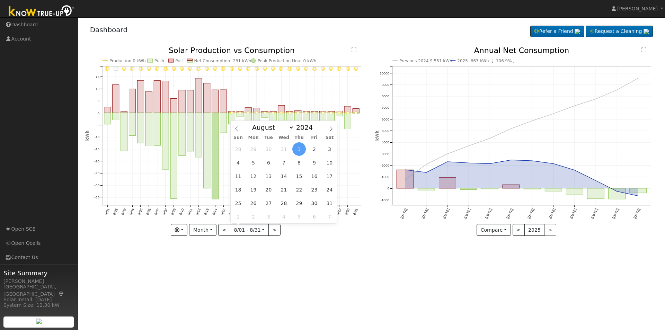
click at [337, 256] on div "User Profile First name Last name Email Email Notifications No Emails No Emails…" at bounding box center [371, 173] width 587 height 313
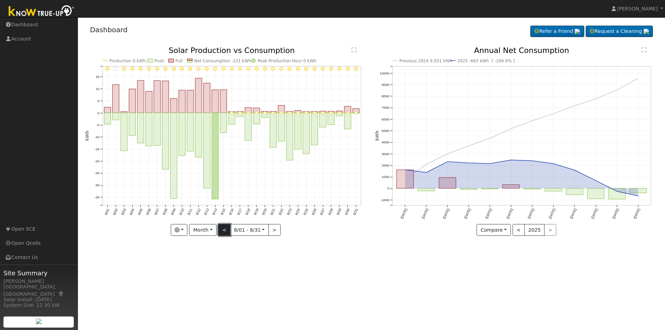
click at [225, 228] on button "<" at bounding box center [224, 230] width 12 height 12
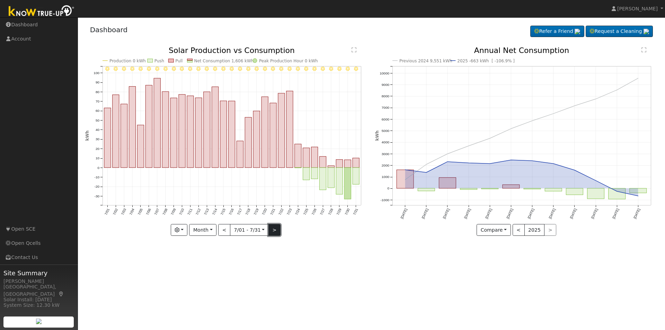
click at [275, 230] on button ">" at bounding box center [275, 230] width 12 height 12
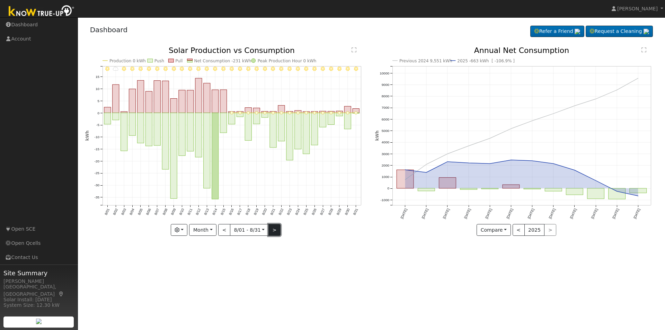
click at [275, 229] on button ">" at bounding box center [275, 230] width 12 height 12
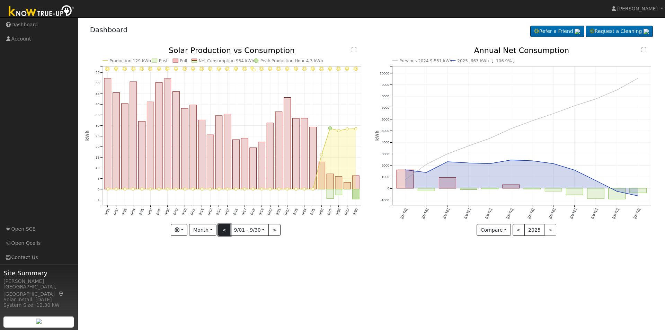
click at [229, 229] on button "<" at bounding box center [224, 230] width 12 height 12
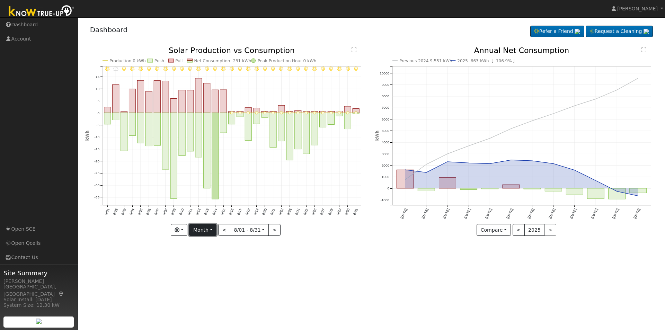
click at [208, 231] on button "Month" at bounding box center [202, 230] width 27 height 12
click at [202, 244] on link "Day" at bounding box center [214, 244] width 48 height 10
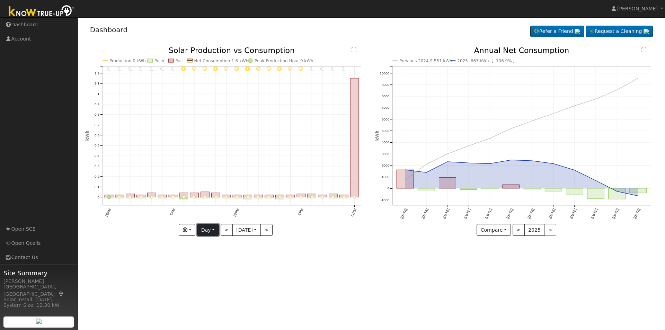
click at [212, 228] on button "Day" at bounding box center [207, 230] width 21 height 12
click at [220, 253] on link "Week" at bounding box center [221, 254] width 48 height 10
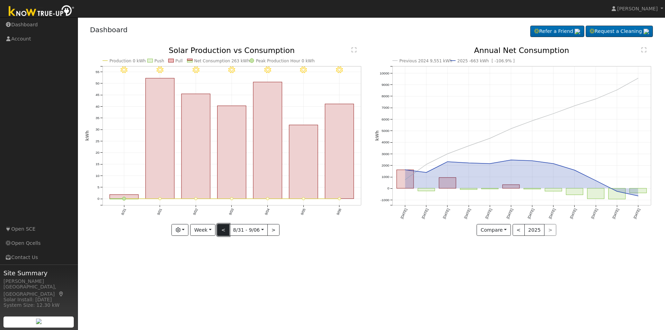
click at [223, 230] on button "<" at bounding box center [223, 230] width 12 height 12
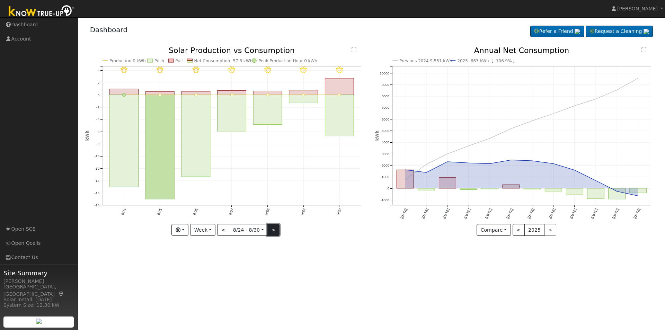
click at [268, 232] on button ">" at bounding box center [273, 230] width 12 height 12
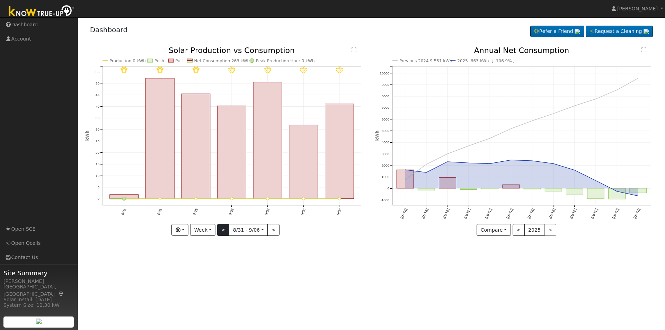
click at [229, 231] on button "8/31 - 9/06 [DATE]" at bounding box center [248, 230] width 39 height 12
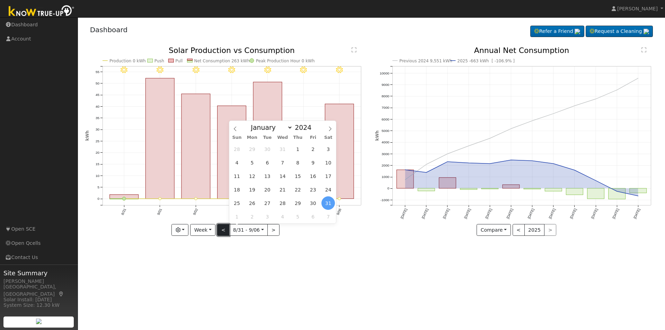
click at [226, 230] on button "<" at bounding box center [223, 230] width 12 height 12
type input "[DATE]"
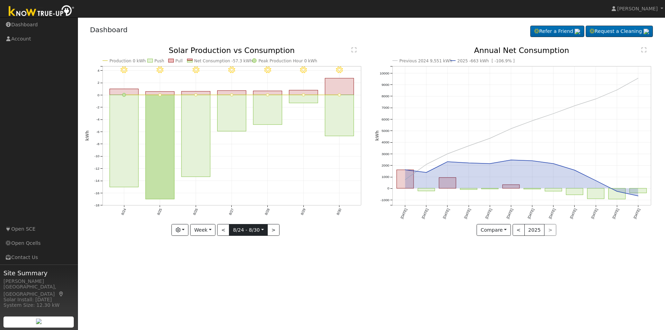
click at [260, 230] on input "[DATE]" at bounding box center [248, 230] width 38 height 11
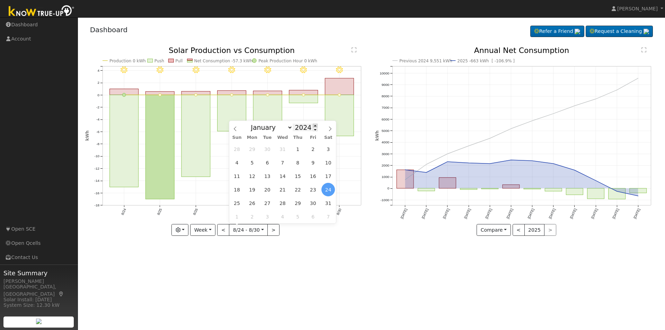
click at [313, 126] on span at bounding box center [315, 126] width 5 height 4
type input "2025"
click at [239, 202] on span "24" at bounding box center [237, 203] width 14 height 14
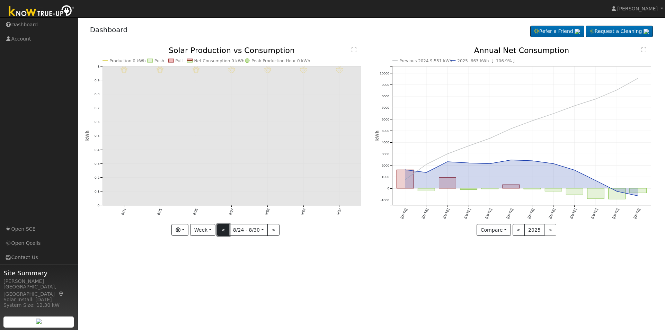
click at [224, 228] on button "<" at bounding box center [223, 230] width 12 height 12
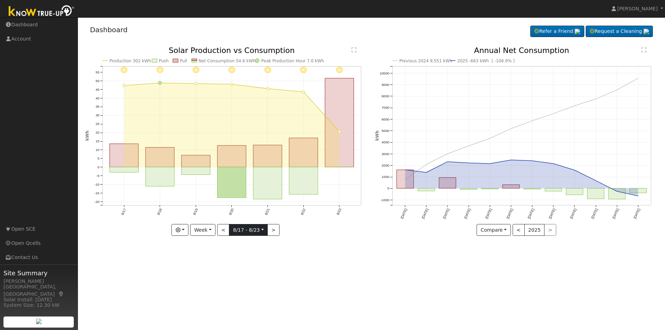
click at [261, 229] on input "[DATE]" at bounding box center [248, 230] width 38 height 11
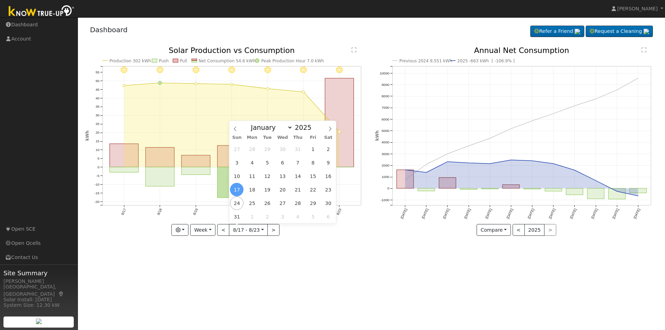
click at [281, 244] on div "8/23 - MostlyClear 8/22 - MostlyClear 8/21 - MostlyClear 8/20 - Clear 8/19 - Cl…" at bounding box center [226, 147] width 290 height 200
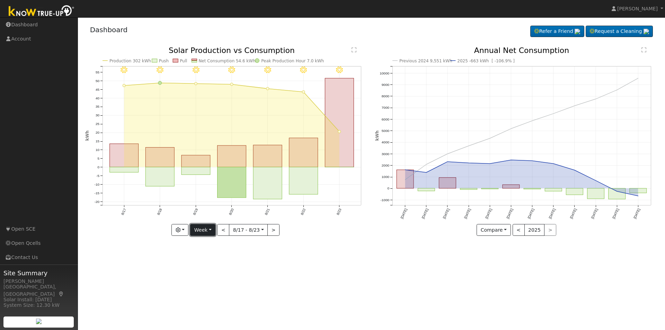
click at [211, 229] on button "Week" at bounding box center [202, 230] width 25 height 12
click at [216, 262] on link "Month" at bounding box center [215, 264] width 48 height 10
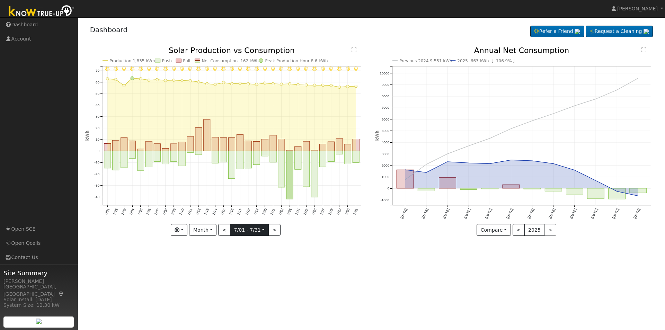
click at [264, 229] on input "[DATE]" at bounding box center [249, 230] width 38 height 11
click at [303, 243] on div "7/31 - Clear 7/30 - Clear 7/29 - Clear 7/28 - Clear 7/27 - Clear 7/26 - Clear 7…" at bounding box center [226, 147] width 290 height 200
click at [271, 229] on button ">" at bounding box center [275, 230] width 12 height 12
type input "[DATE]"
select select "7"
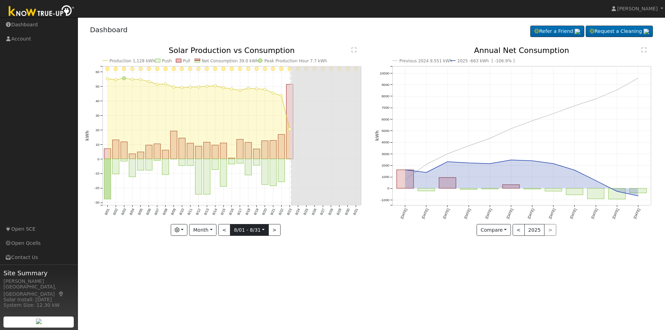
click at [263, 228] on input "[DATE]" at bounding box center [249, 230] width 38 height 11
click at [329, 245] on div "8/31 - Clear 8/30 - MostlyClear 8/29 - MostlyClear 8/28 - Clear 8/27 - Clear 8/…" at bounding box center [226, 147] width 290 height 200
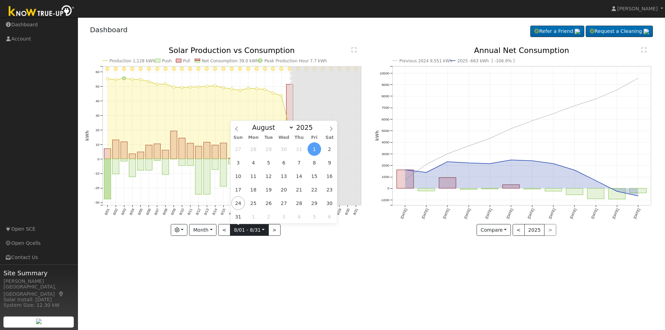
click at [242, 229] on input "[DATE]" at bounding box center [249, 230] width 38 height 11
click at [311, 150] on span "1" at bounding box center [315, 149] width 14 height 14
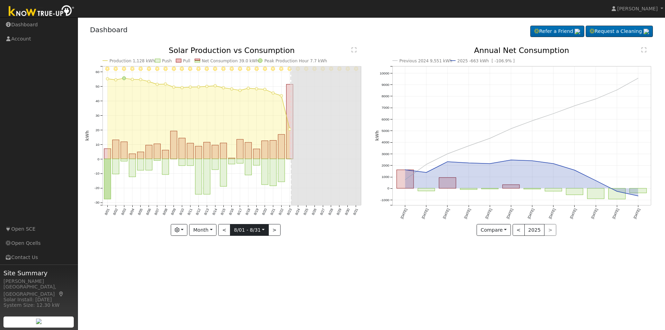
click at [262, 230] on input "[DATE]" at bounding box center [249, 230] width 38 height 11
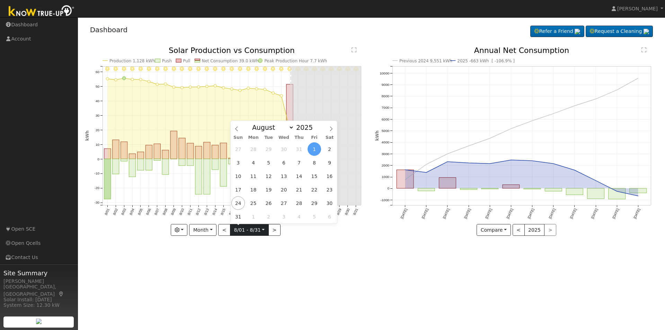
click at [262, 230] on input "[DATE]" at bounding box center [249, 230] width 38 height 11
click at [261, 252] on div "User Profile First name Last name Email Email Notifications No Emails No Emails…" at bounding box center [371, 173] width 587 height 313
click at [262, 229] on input "[DATE]" at bounding box center [249, 230] width 38 height 11
